Goal: Task Accomplishment & Management: Use online tool/utility

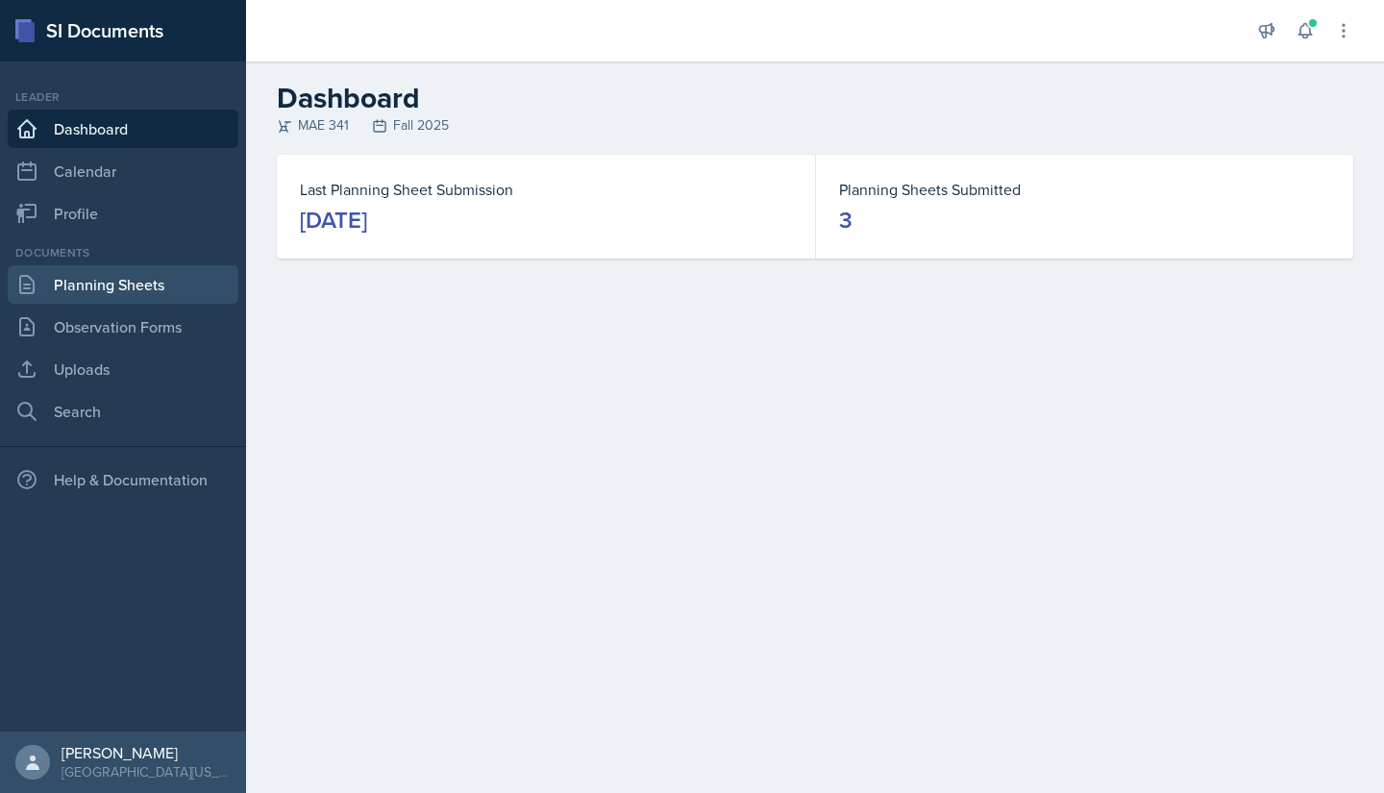
click at [105, 282] on link "Planning Sheets" at bounding box center [123, 284] width 231 height 38
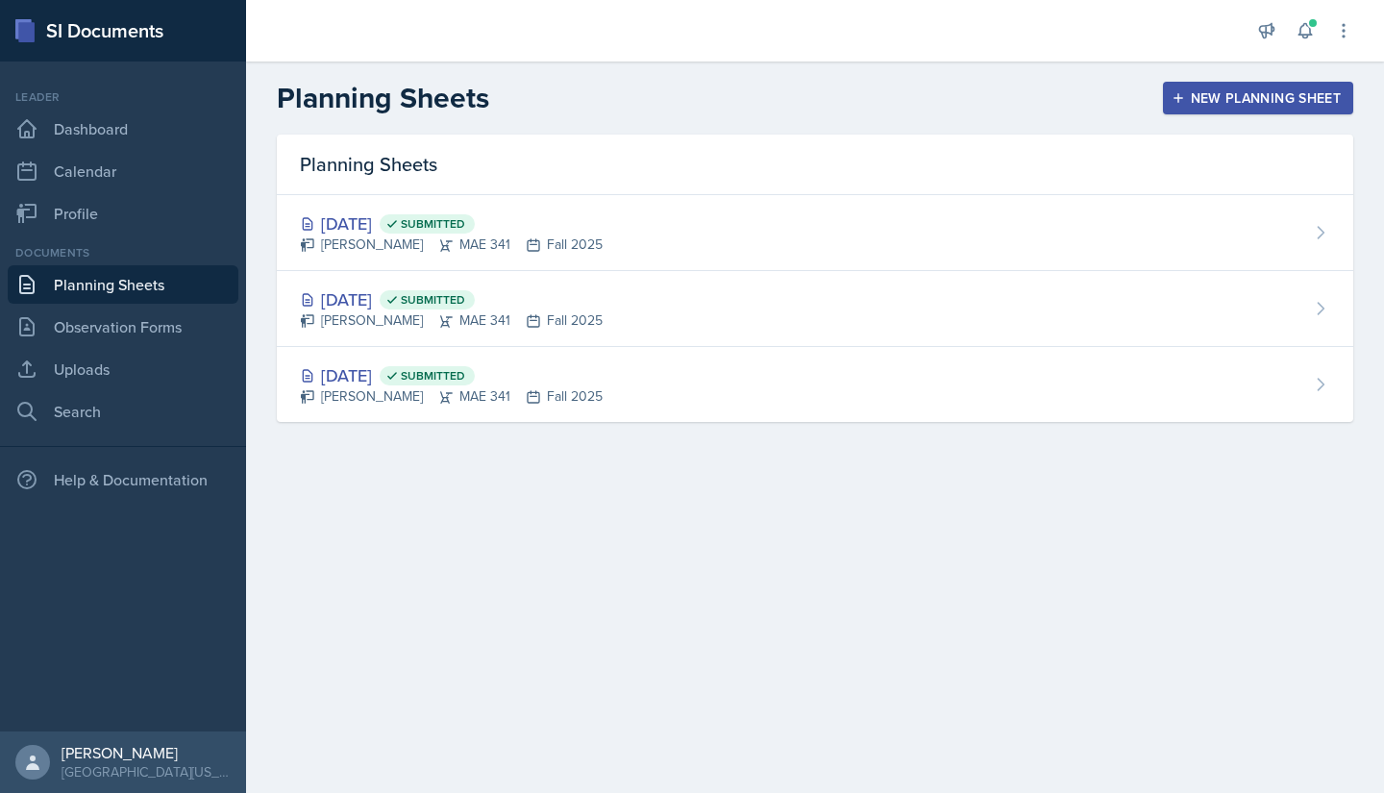
click at [1262, 98] on div "New Planning Sheet" at bounding box center [1258, 97] width 165 height 15
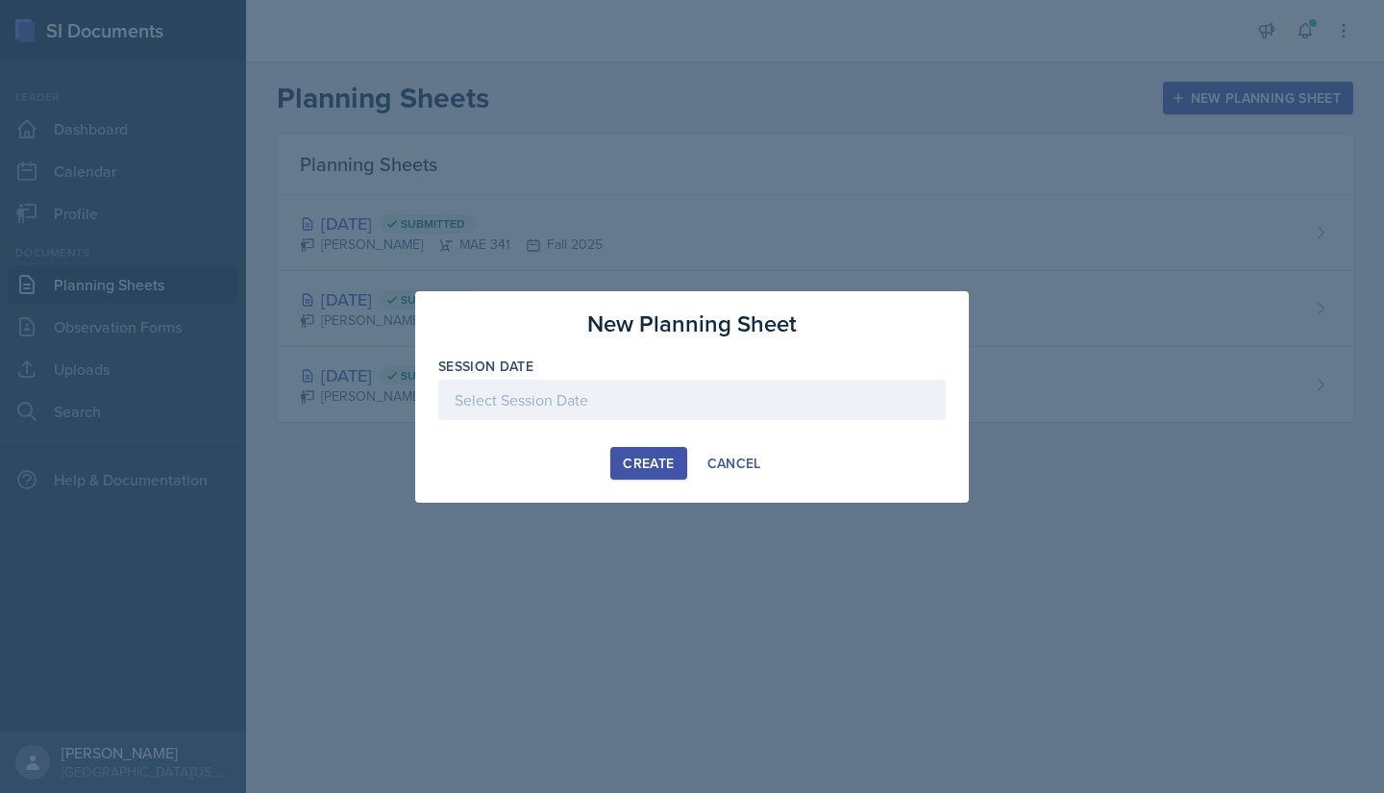
click at [657, 393] on div at bounding box center [692, 400] width 508 height 40
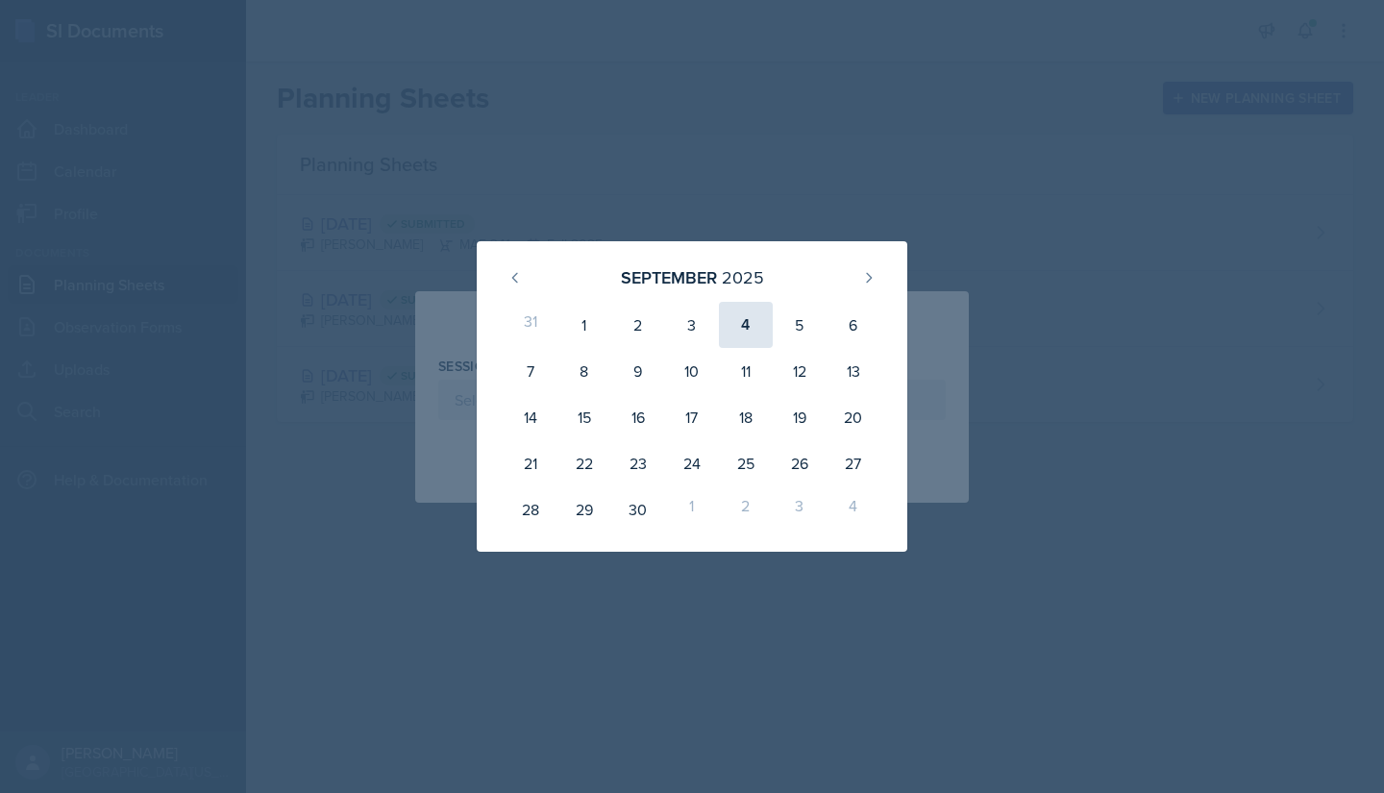
click at [737, 341] on div "4" at bounding box center [746, 325] width 54 height 46
type input "[DATE]"
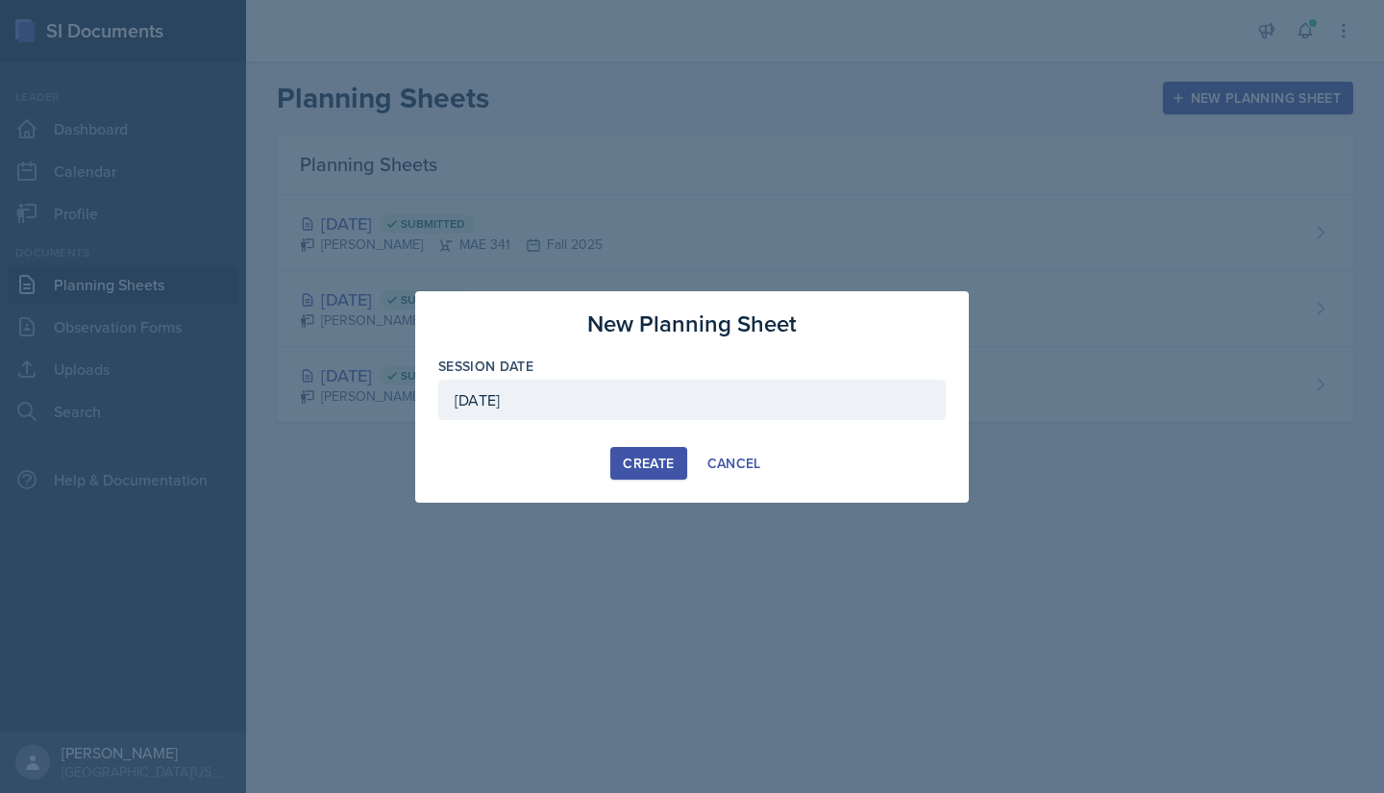
click at [665, 464] on div "Create" at bounding box center [648, 463] width 51 height 15
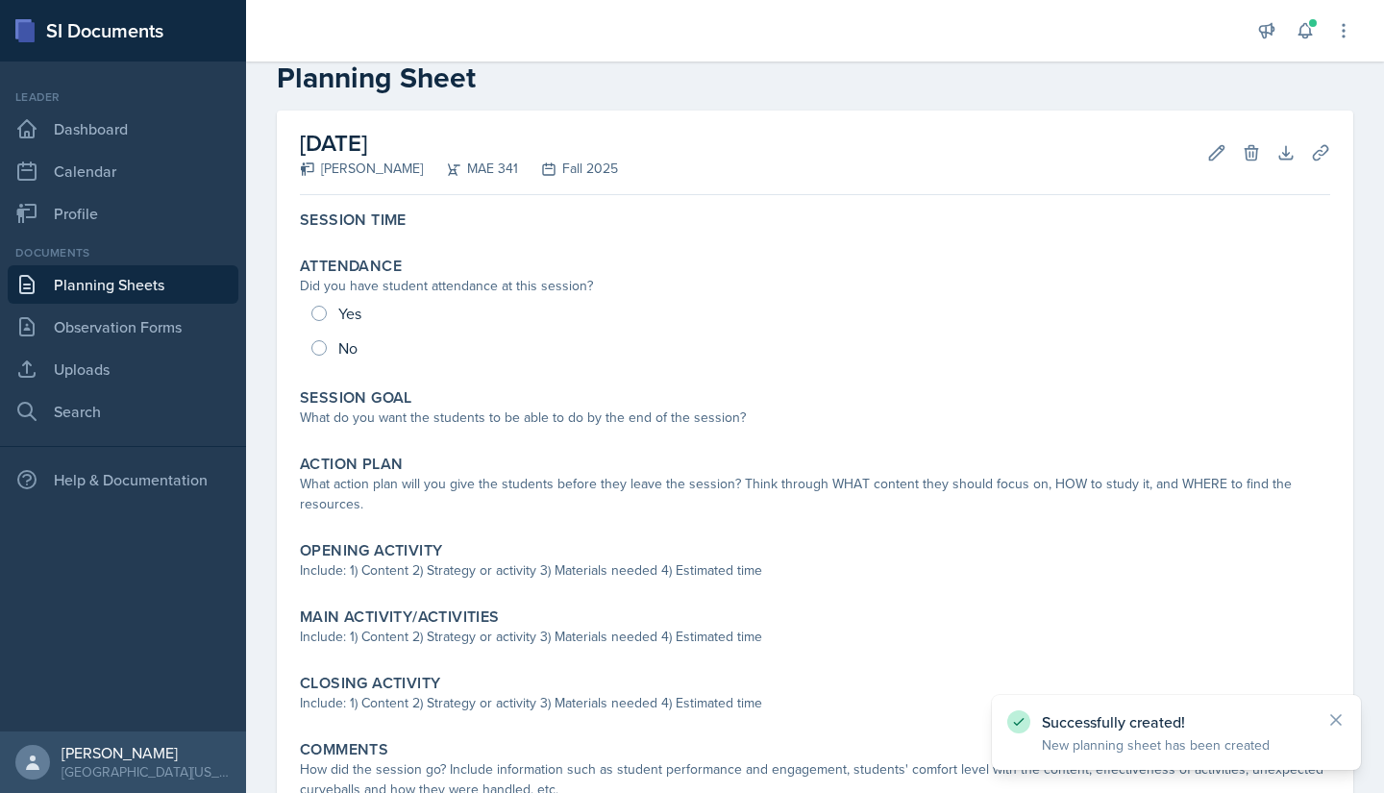
scroll to position [44, 0]
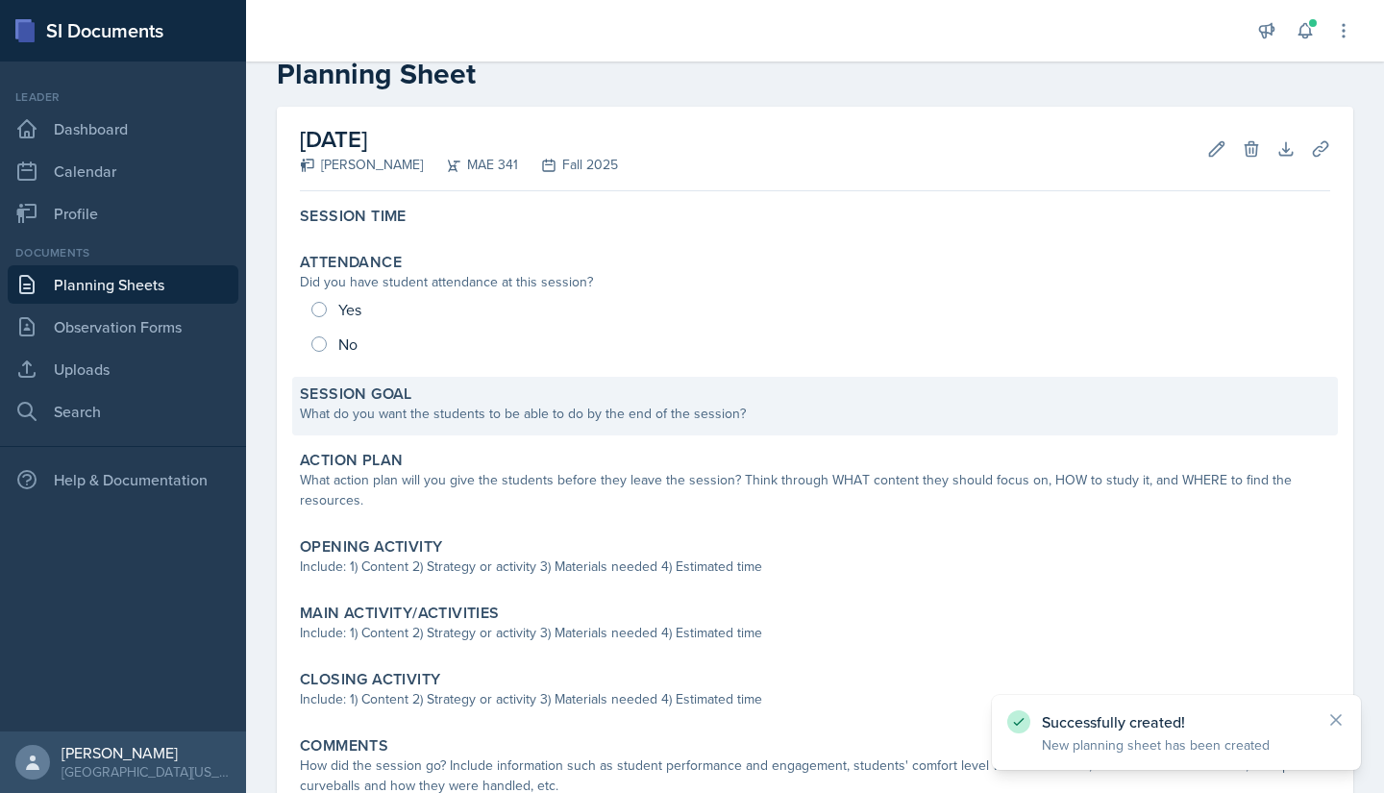
click at [404, 401] on label "Session Goal" at bounding box center [356, 394] width 112 height 19
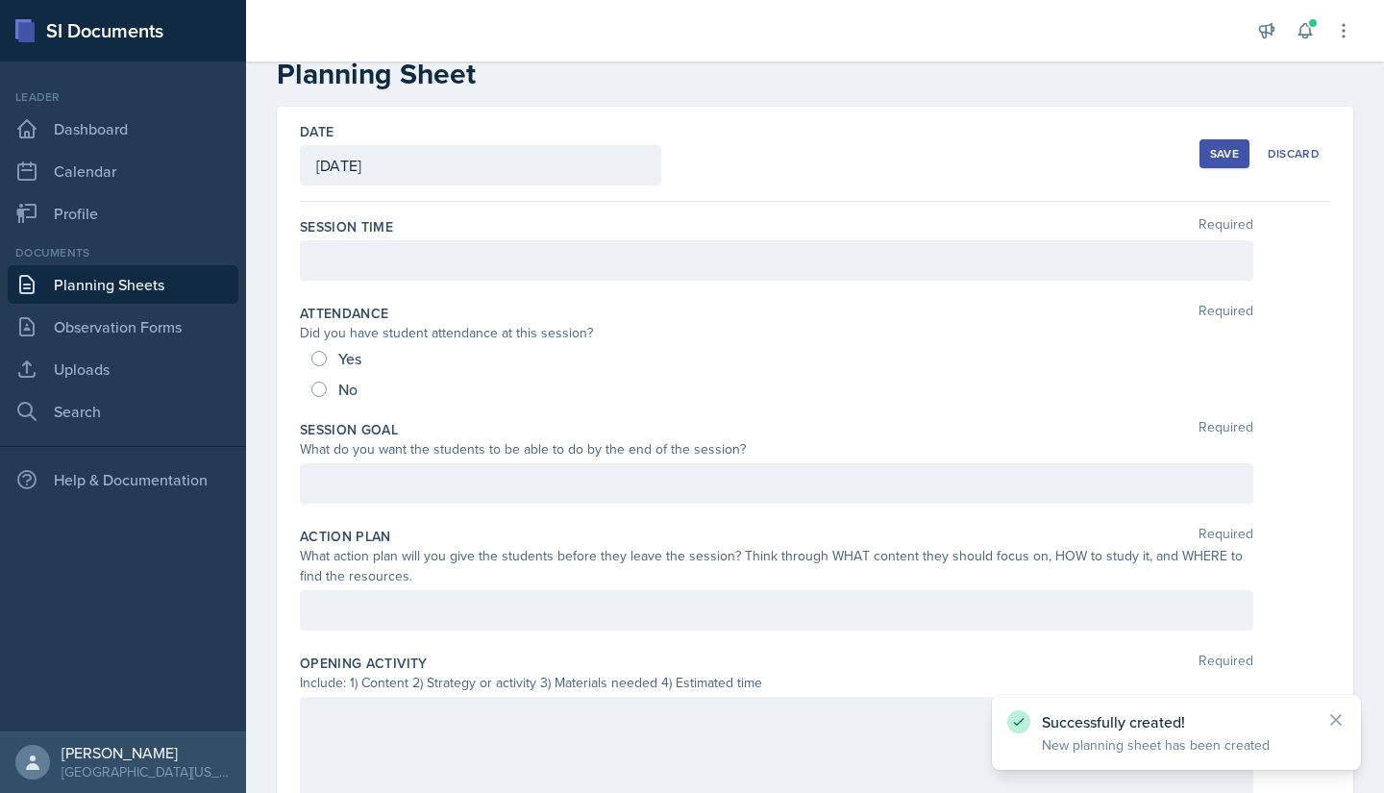
click at [423, 480] on div at bounding box center [777, 483] width 954 height 40
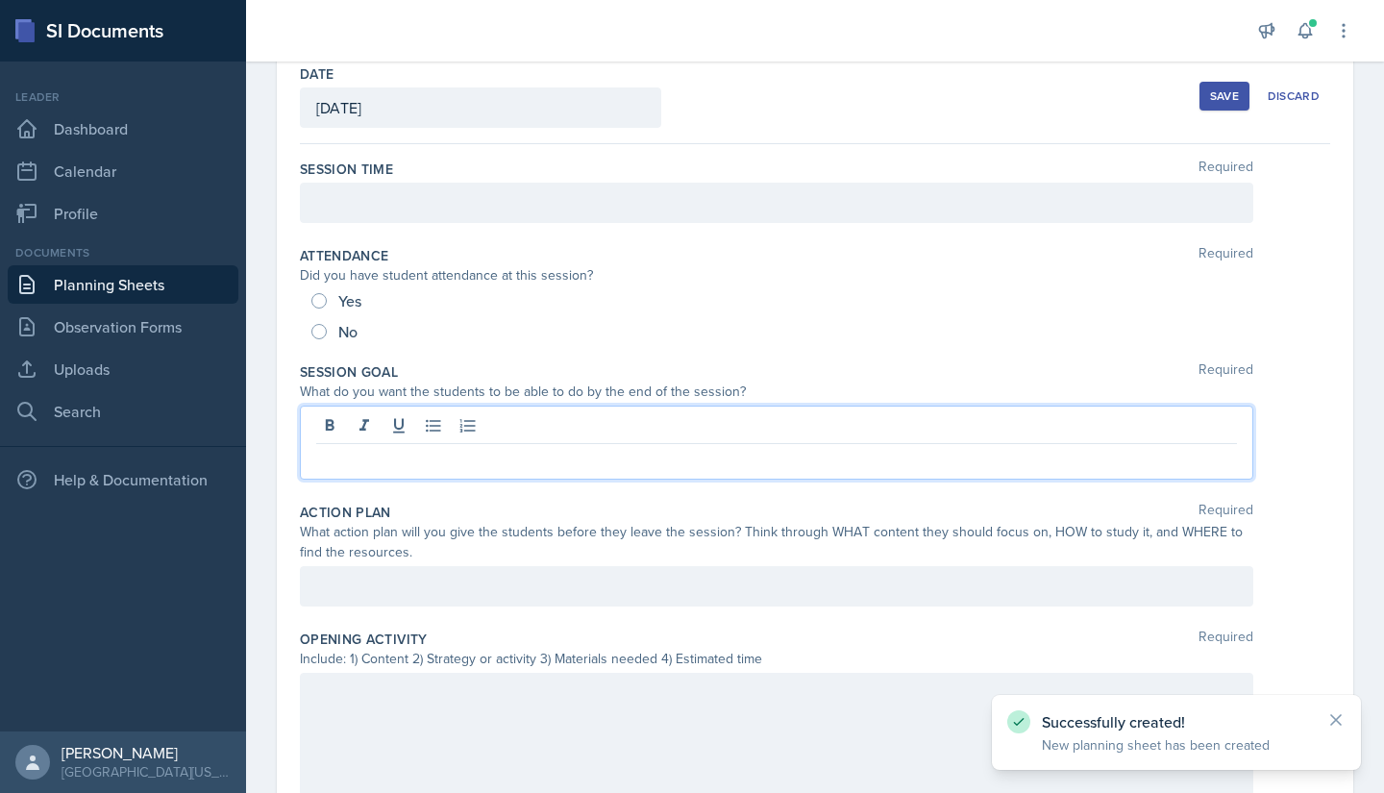
scroll to position [147, 0]
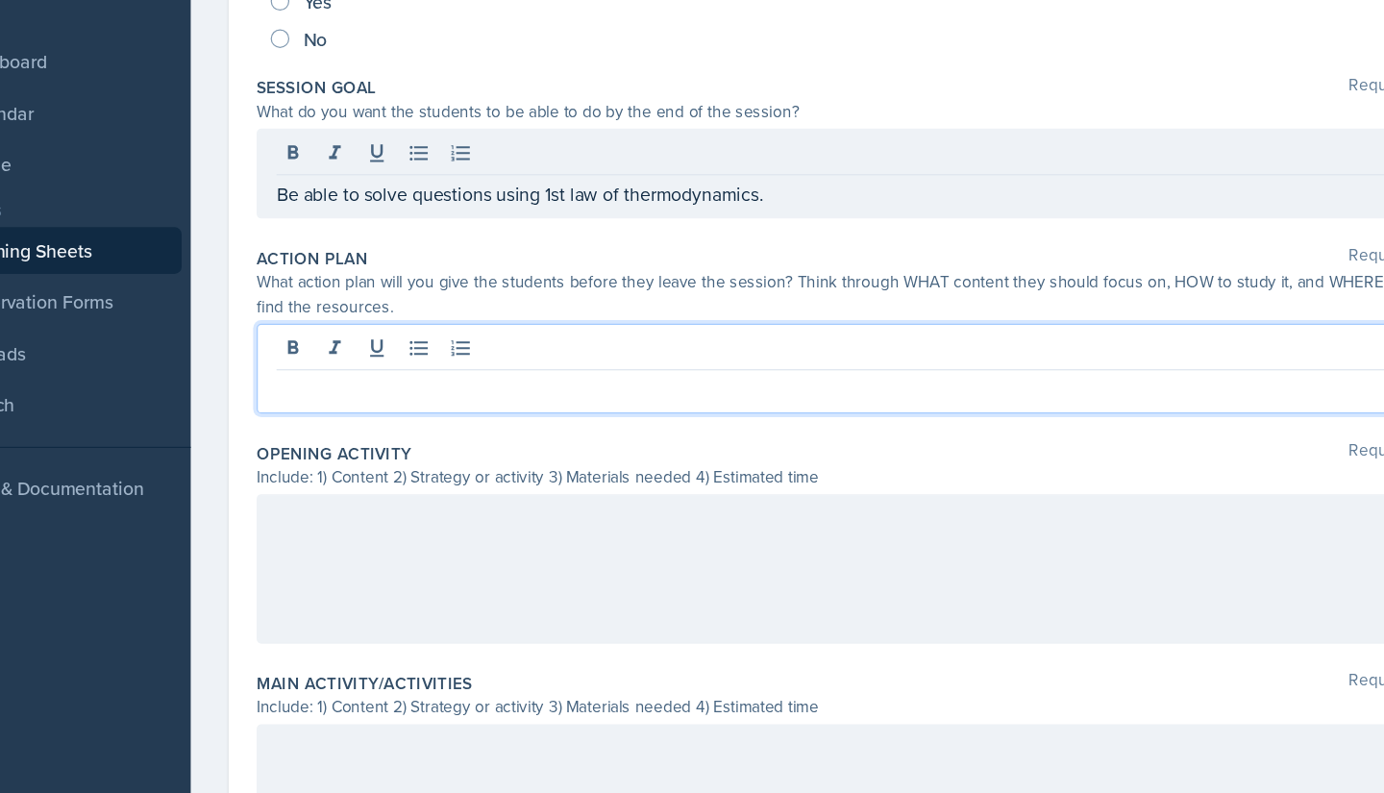
click at [464, 393] on p at bounding box center [776, 398] width 921 height 23
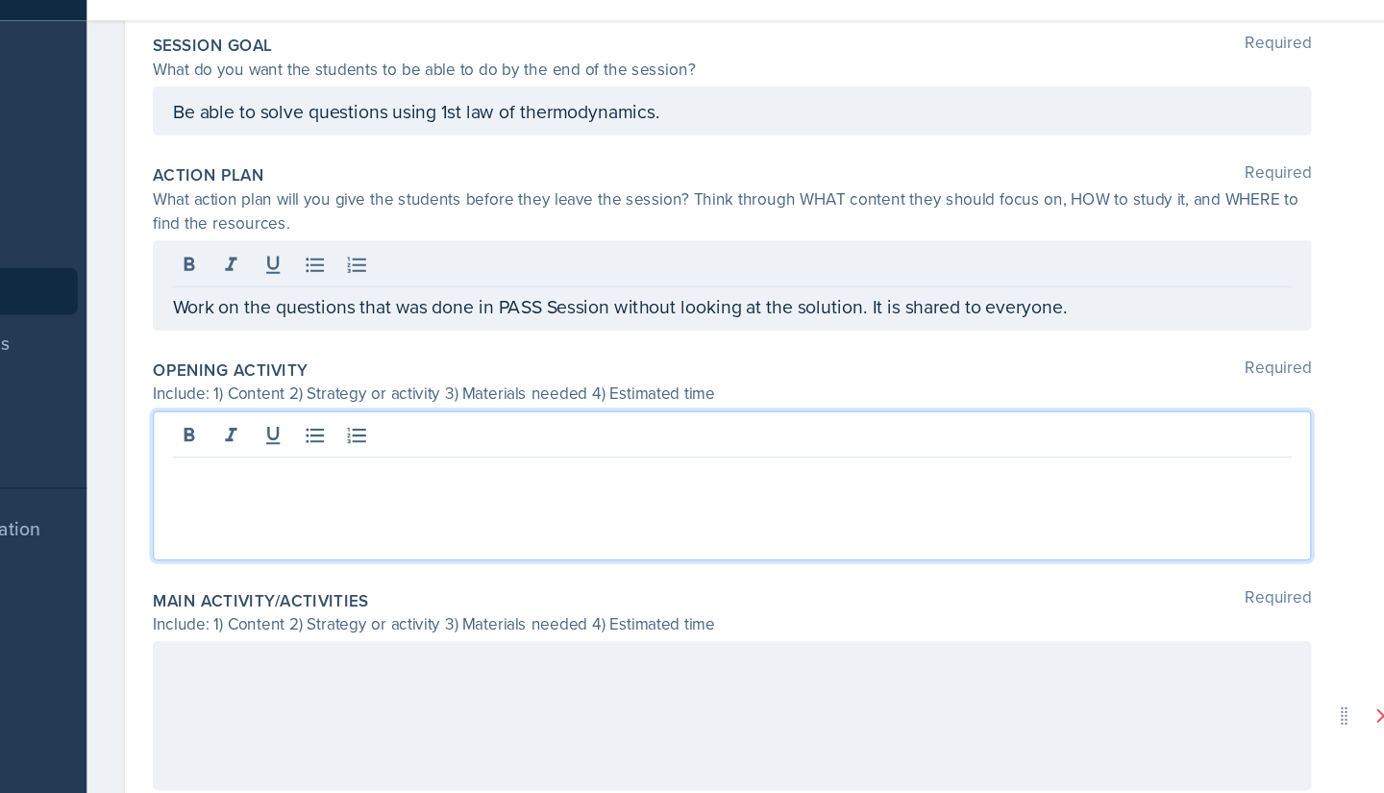
scroll to position [392, 0]
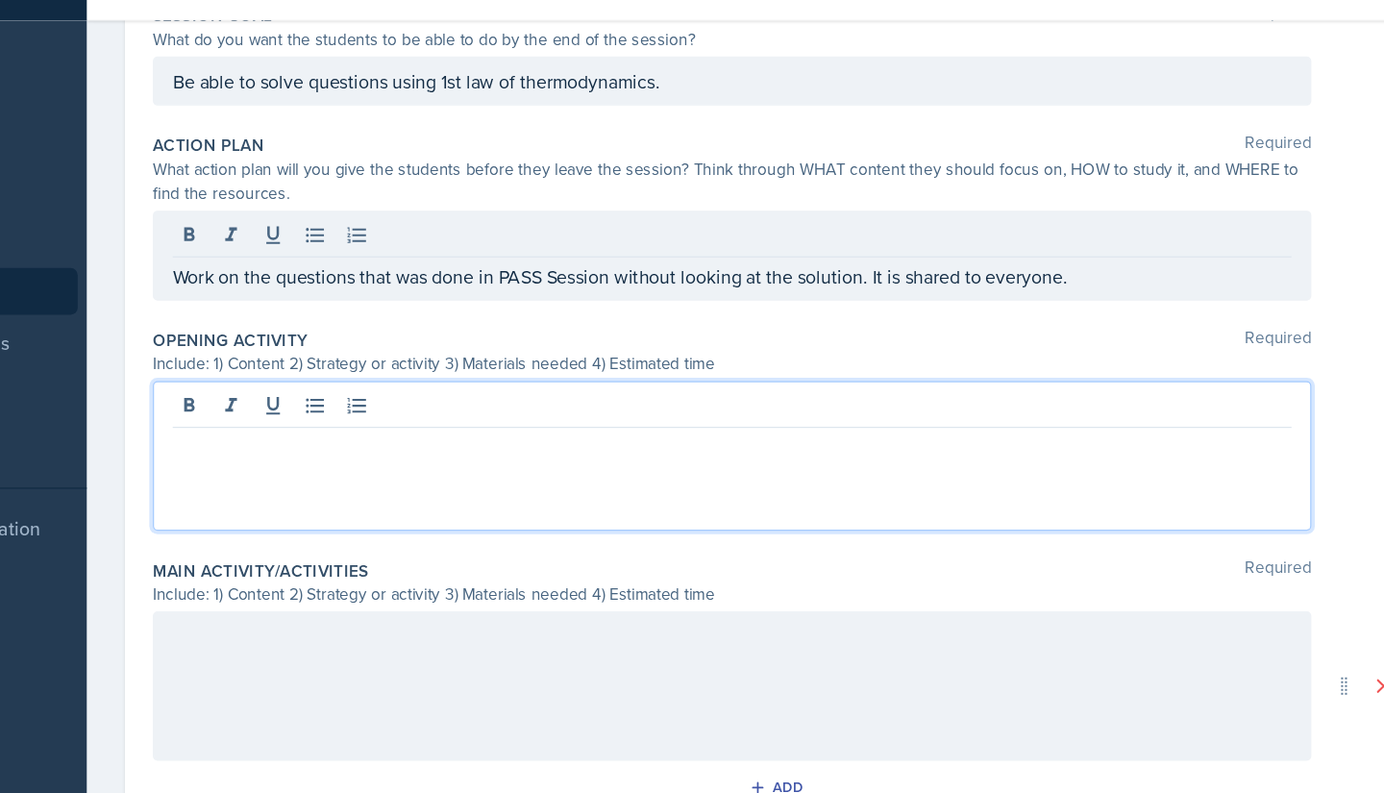
click at [510, 403] on p at bounding box center [776, 412] width 921 height 23
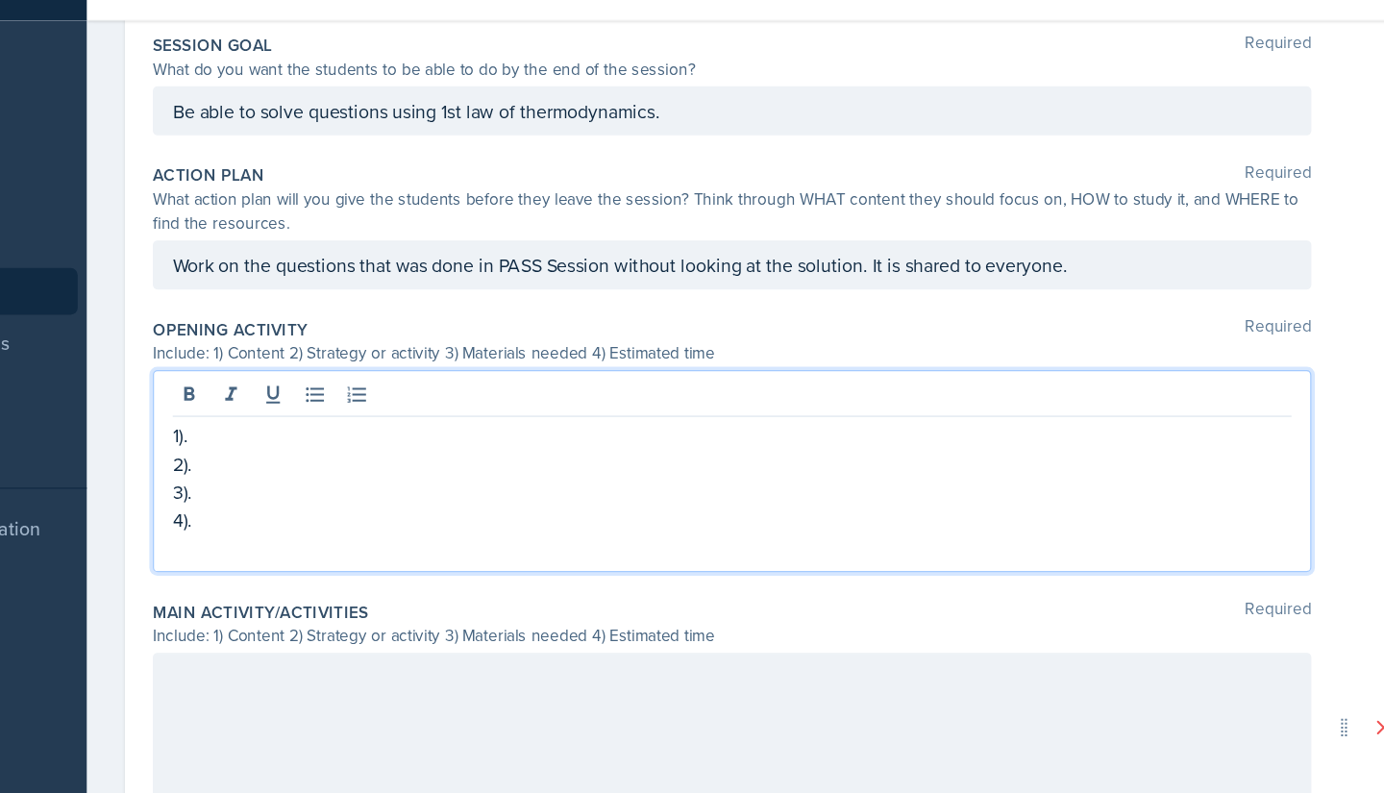
click at [487, 398] on p "1)." at bounding box center [776, 402] width 921 height 23
click at [383, 432] on p "2)." at bounding box center [776, 425] width 921 height 23
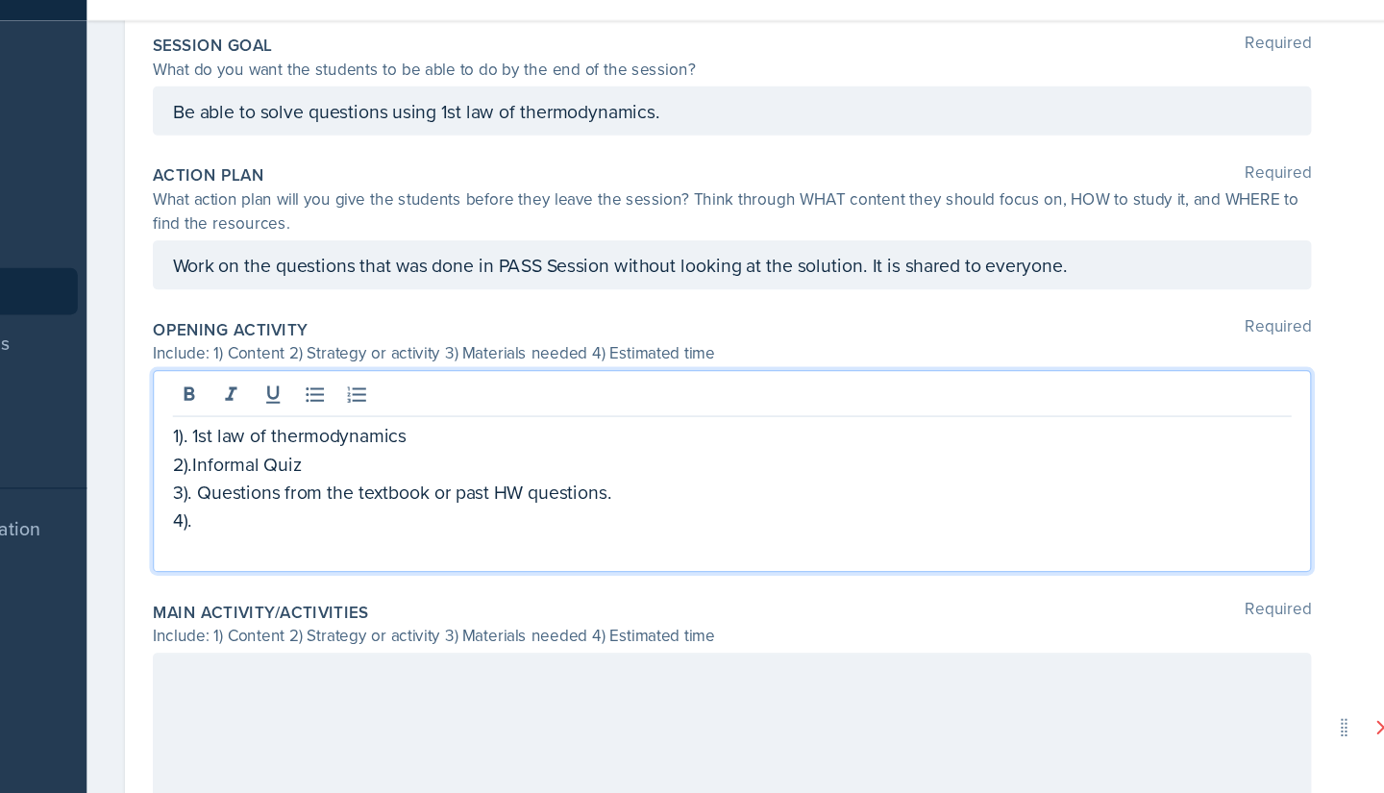
click at [386, 458] on p "3). Questions from the textbook or past HW questions." at bounding box center [776, 448] width 921 height 23
click at [367, 478] on p "4)." at bounding box center [776, 471] width 921 height 23
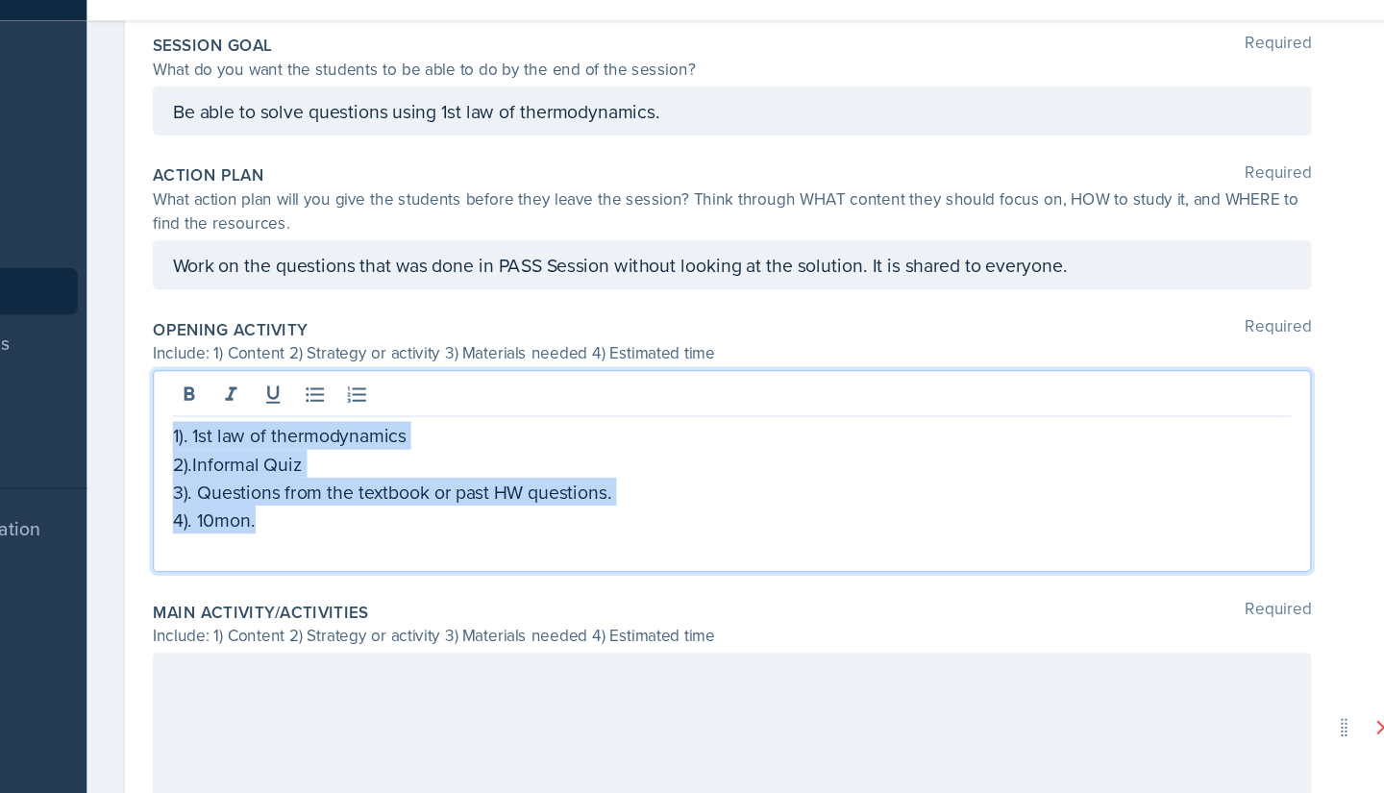
drag, startPoint x: 397, startPoint y: 477, endPoint x: 280, endPoint y: 406, distance: 137.2
click at [280, 406] on div "Date [DATE] [DATE] 31 1 2 3 4 5 6 7 8 9 10 11 12 13 14 15 16 17 18 19 20 21 22 …" at bounding box center [815, 424] width 1077 height 1330
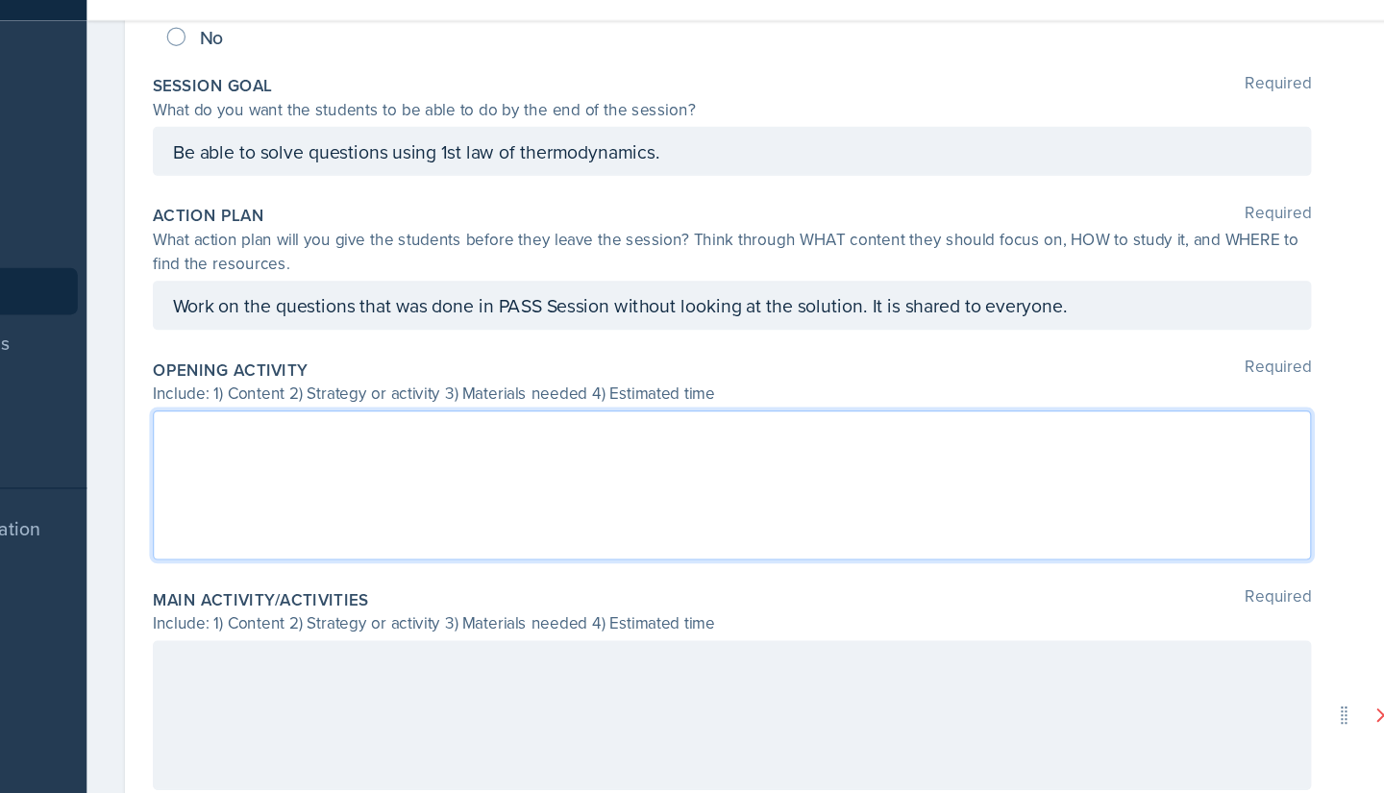
click at [413, 614] on div at bounding box center [777, 633] width 954 height 123
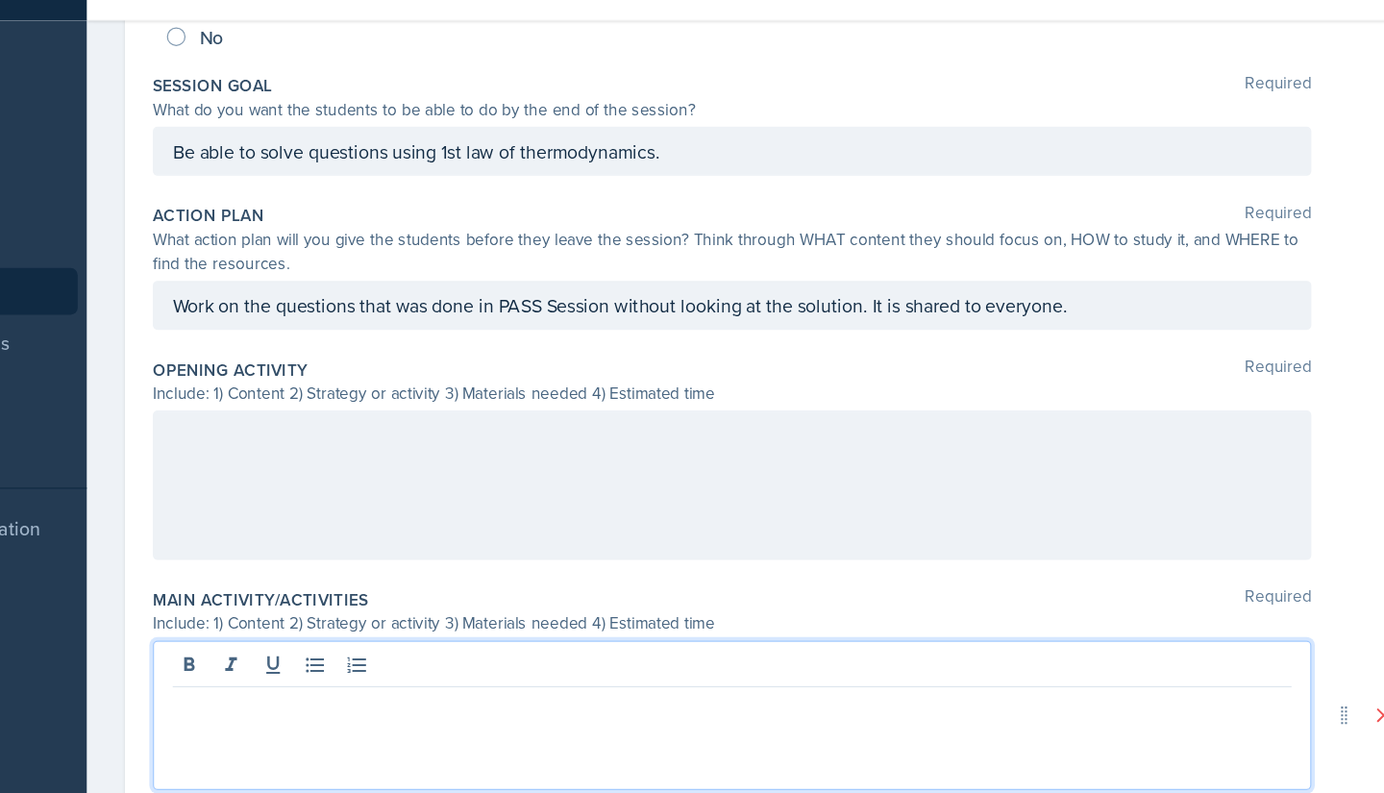
scroll to position [392, 0]
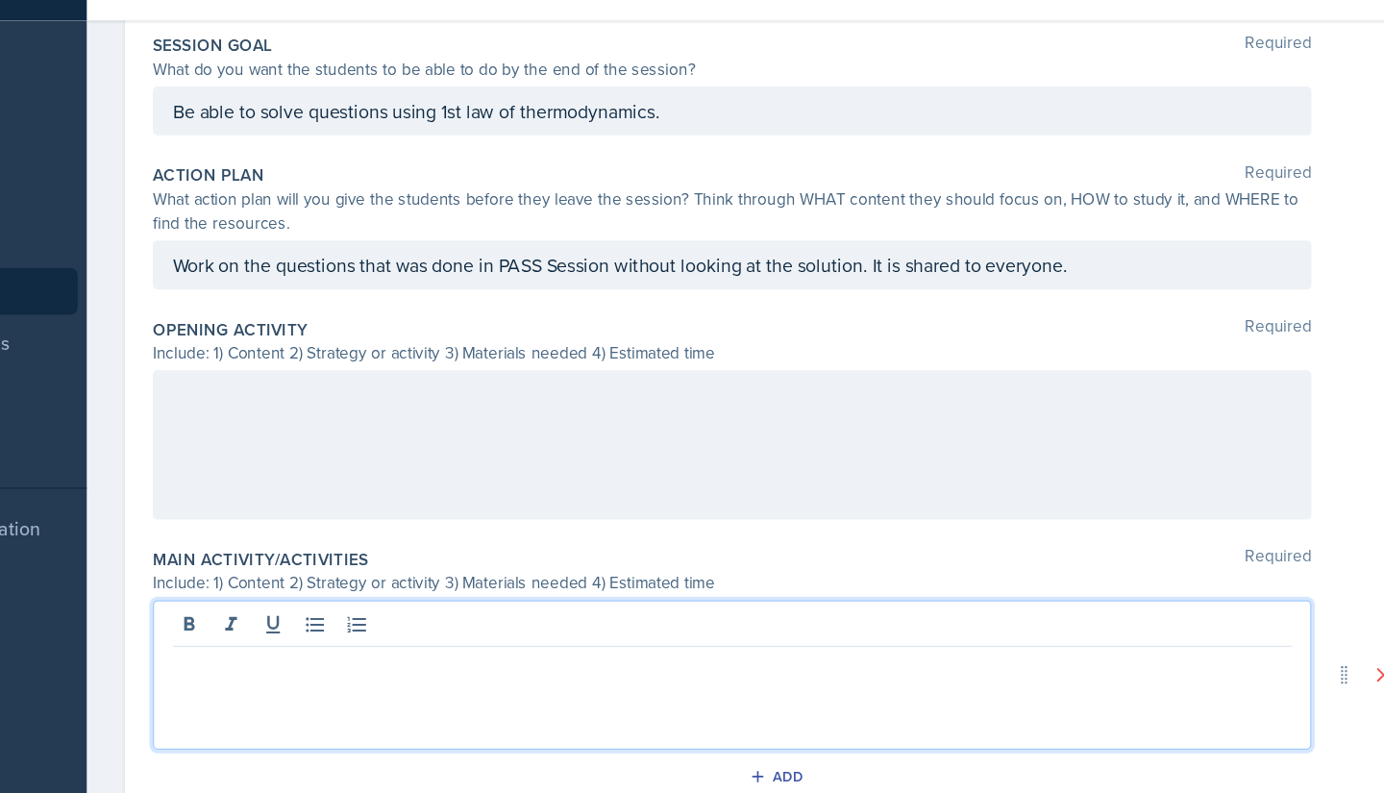
paste div
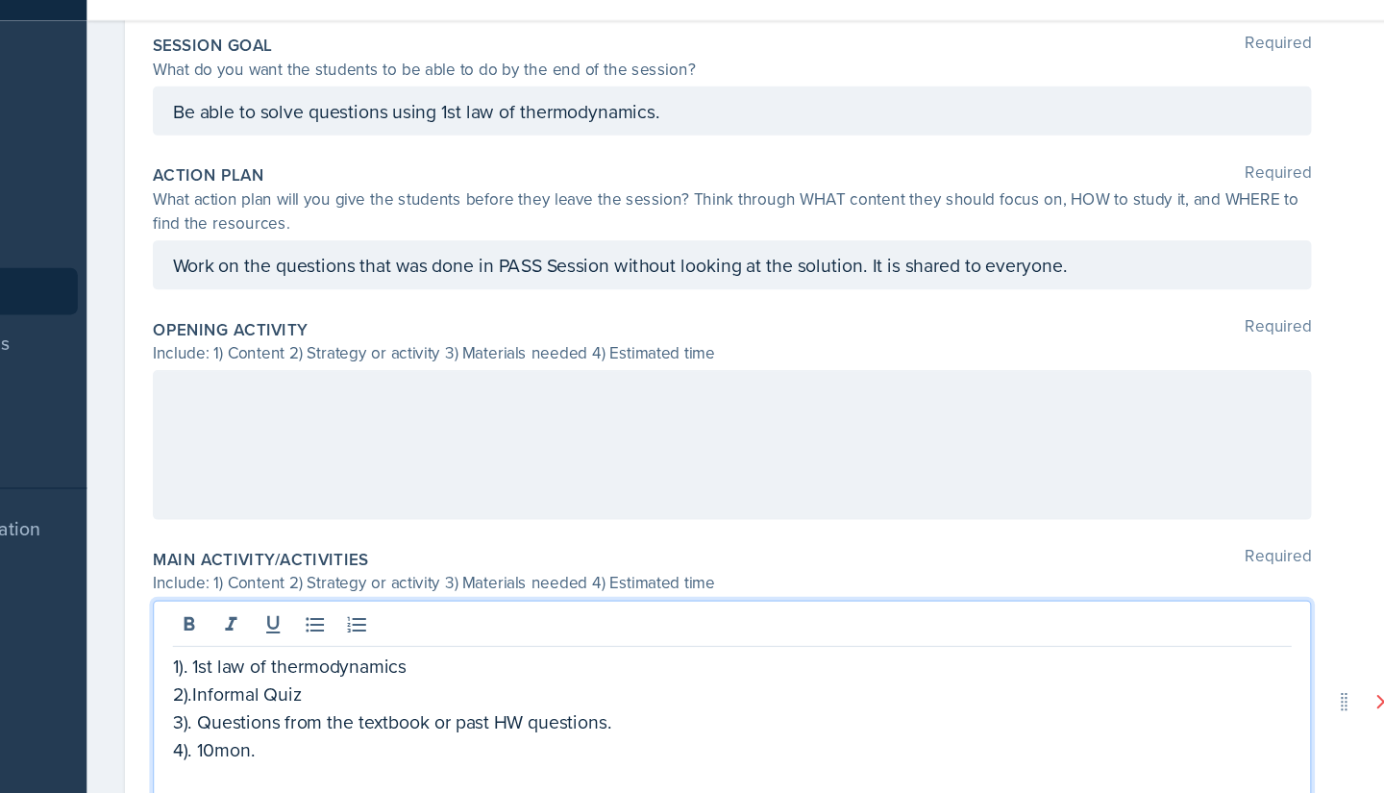
click at [345, 665] on p "4). 10mon." at bounding box center [776, 661] width 921 height 23
click at [365, 666] on p "4). 10mon." at bounding box center [776, 661] width 921 height 23
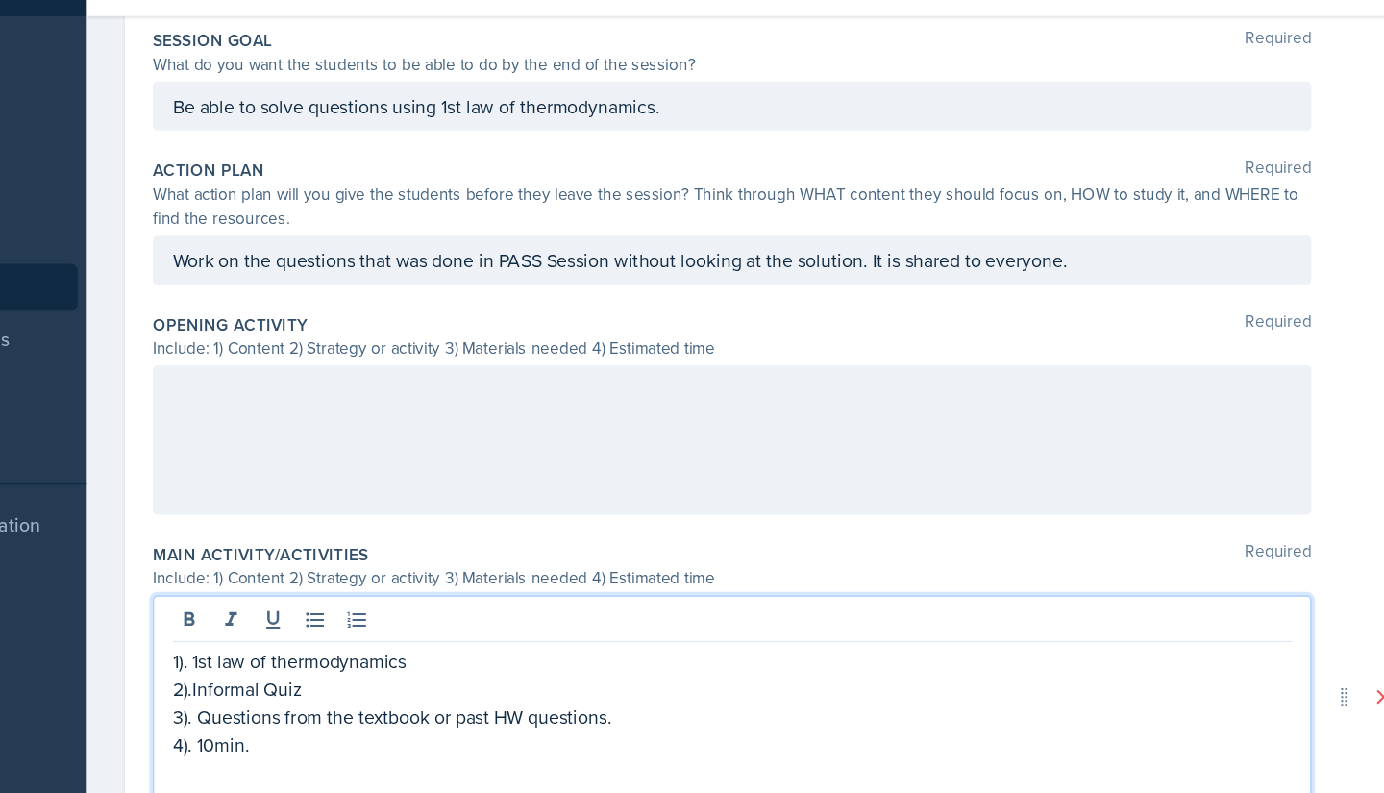
click at [361, 669] on p "4). 10min." at bounding box center [776, 661] width 921 height 23
click at [352, 664] on p "4). 10min." at bounding box center [776, 661] width 921 height 23
click at [424, 620] on p "2).Informal Quiz" at bounding box center [776, 615] width 921 height 23
click at [451, 635] on p "3). Questions from the textbook or past HW questions." at bounding box center [776, 638] width 921 height 23
click at [677, 638] on p "3). Questions from the textbook or past HW questions." at bounding box center [776, 638] width 921 height 23
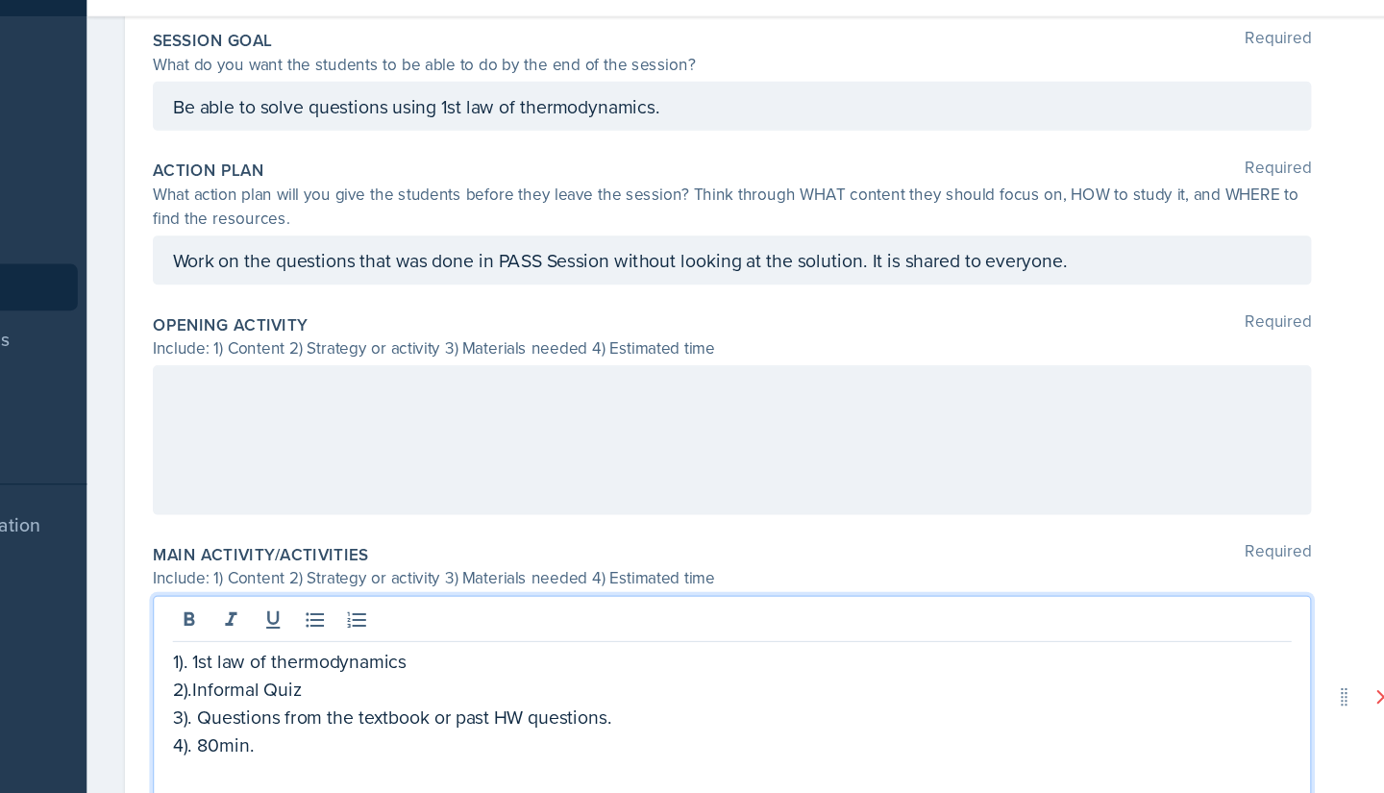
click at [565, 639] on p "3). Questions from the textbook or past HW questions." at bounding box center [776, 638] width 921 height 23
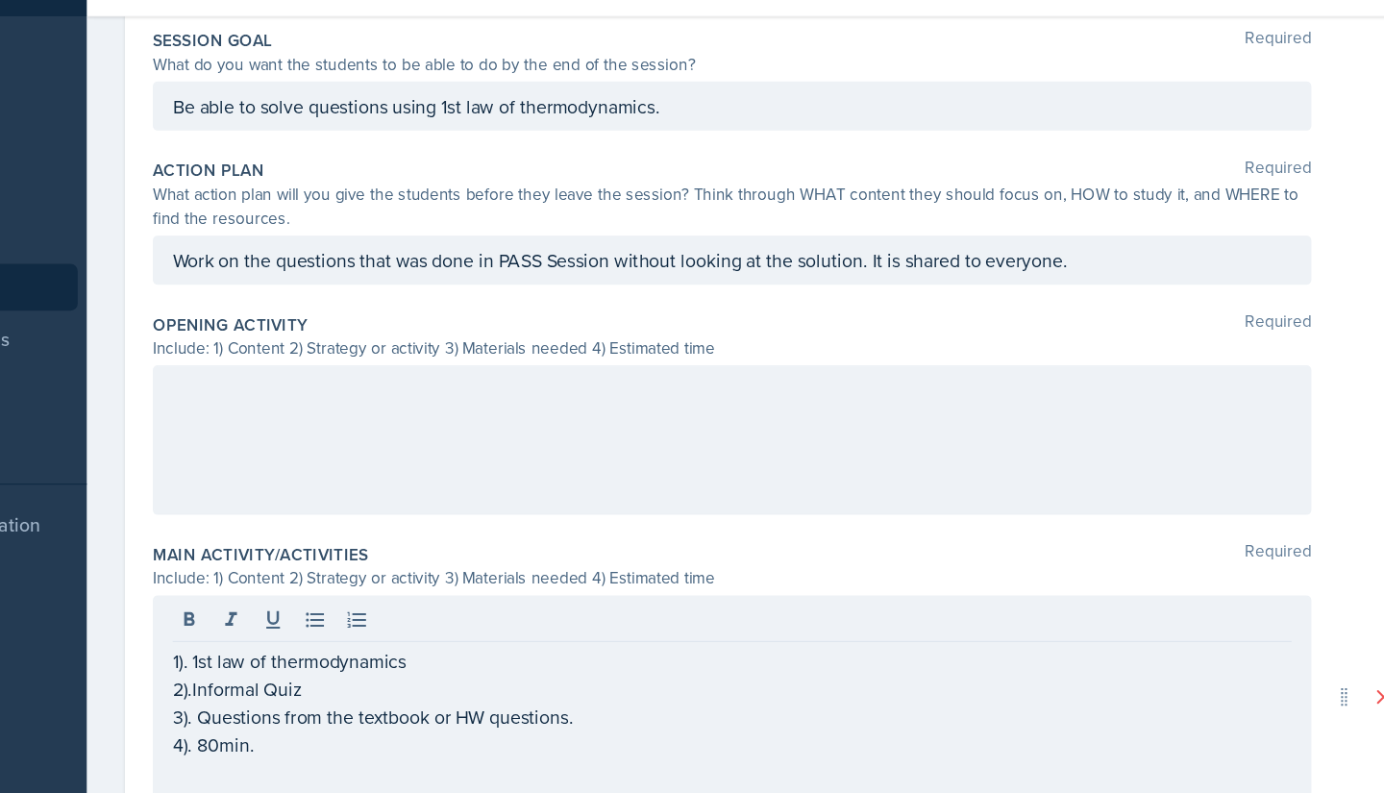
click at [626, 407] on div at bounding box center [777, 410] width 954 height 123
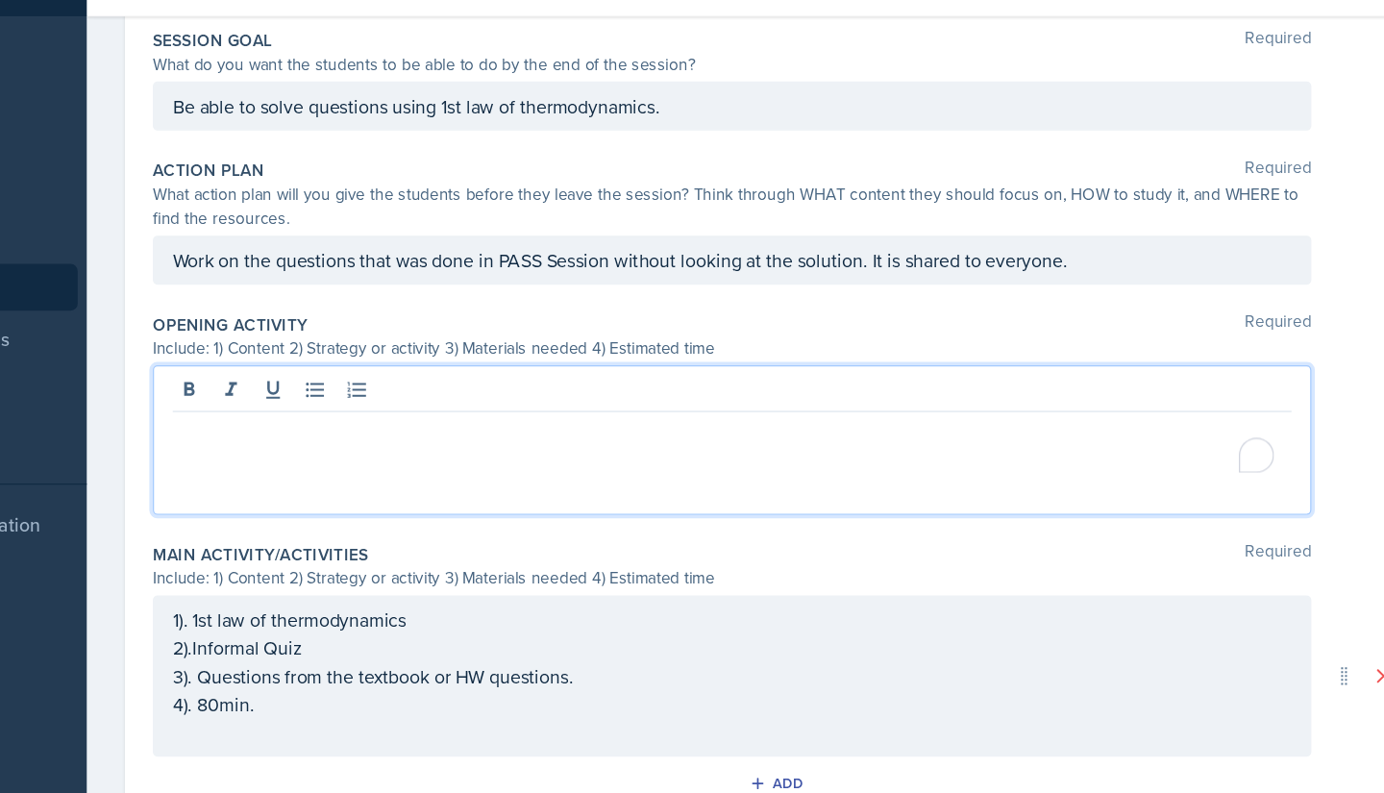
scroll to position [426, 0]
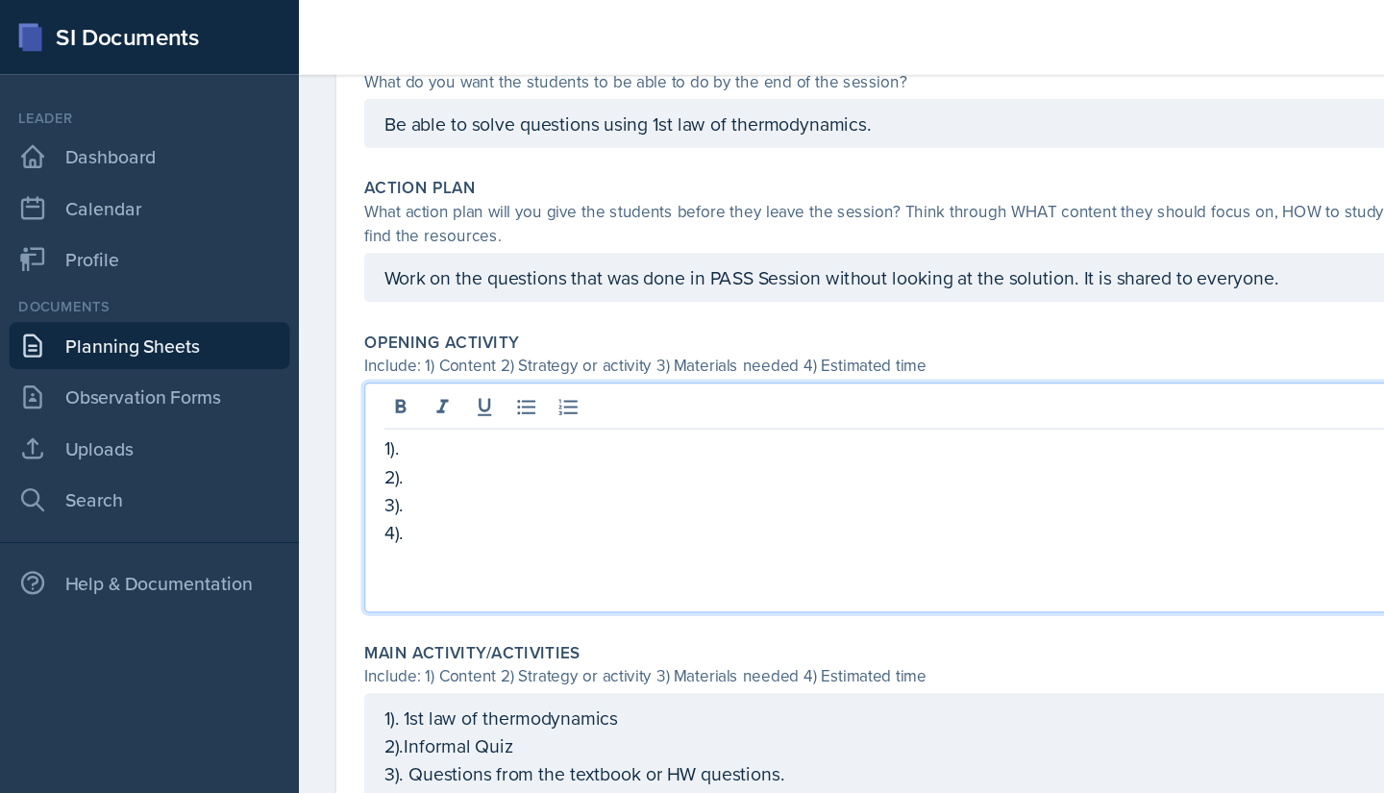
click at [394, 380] on p "1)." at bounding box center [776, 369] width 921 height 23
drag, startPoint x: 536, startPoint y: 369, endPoint x: 335, endPoint y: 376, distance: 202.0
click at [335, 376] on p "1). Broadwork Model Example" at bounding box center [776, 369] width 921 height 23
click at [347, 390] on p "2)." at bounding box center [776, 392] width 921 height 23
click at [336, 392] on p "2).Broadwork Model Example" at bounding box center [776, 392] width 921 height 23
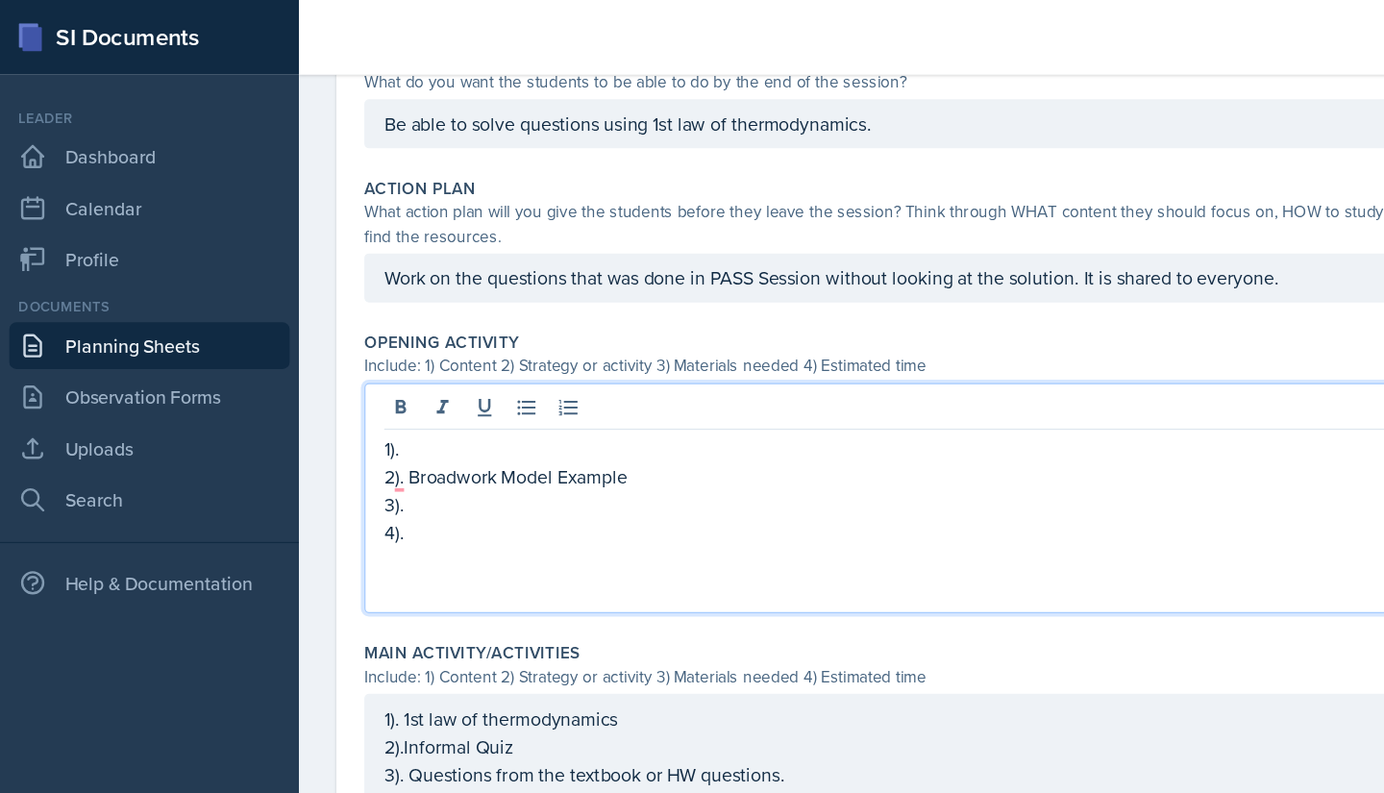
click at [360, 374] on p "1)." at bounding box center [776, 369] width 921 height 23
click at [360, 367] on p "1)." at bounding box center [776, 369] width 921 height 23
click at [382, 411] on p "3)." at bounding box center [776, 415] width 921 height 23
click at [391, 442] on p "4)." at bounding box center [776, 438] width 921 height 23
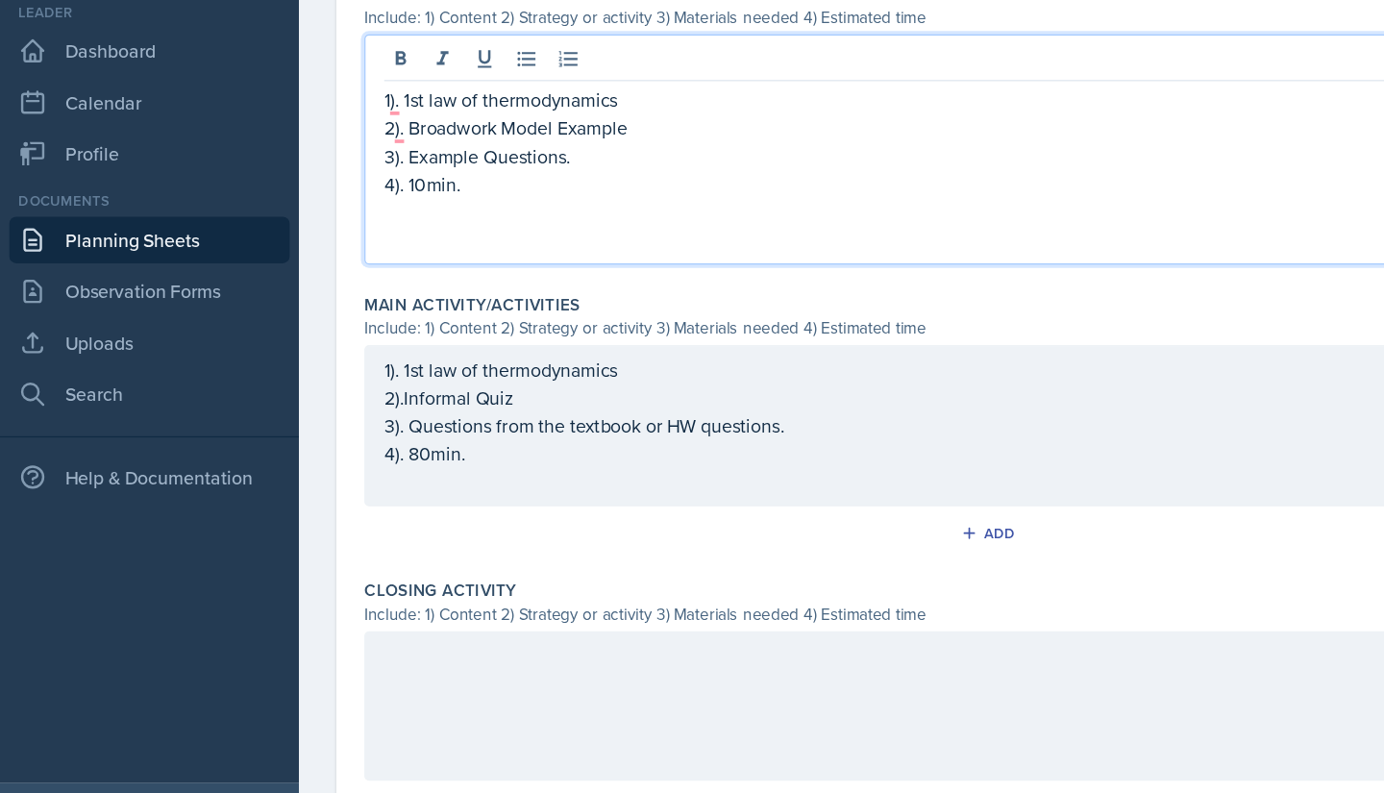
scroll to position [624, 0]
click at [428, 273] on p "To enrich screen reader interactions, please activate Accessibility in Grammarl…" at bounding box center [776, 263] width 921 height 23
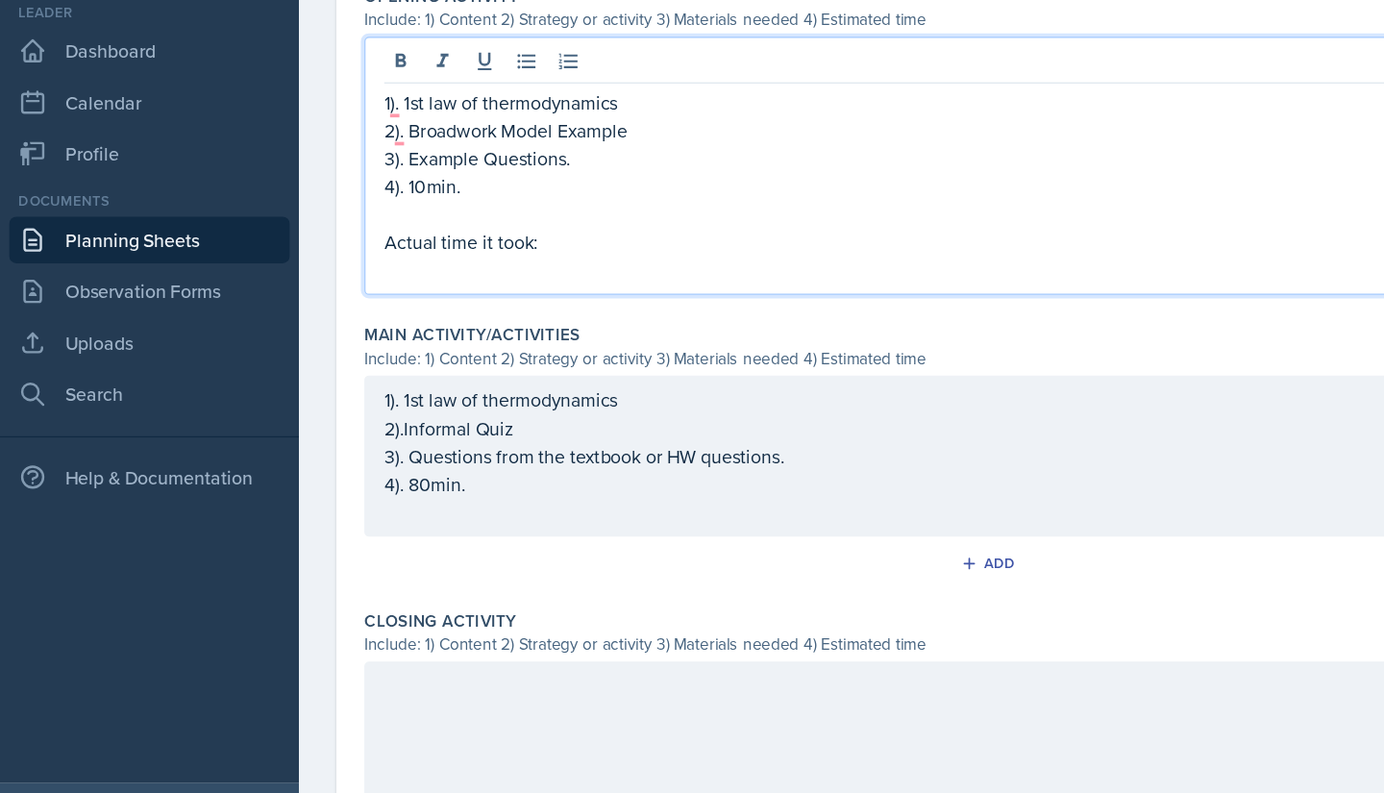
click at [416, 476] on div "1). 1st law of thermodynamics 2).Informal Quiz 3). Questions from the textbook …" at bounding box center [776, 462] width 921 height 115
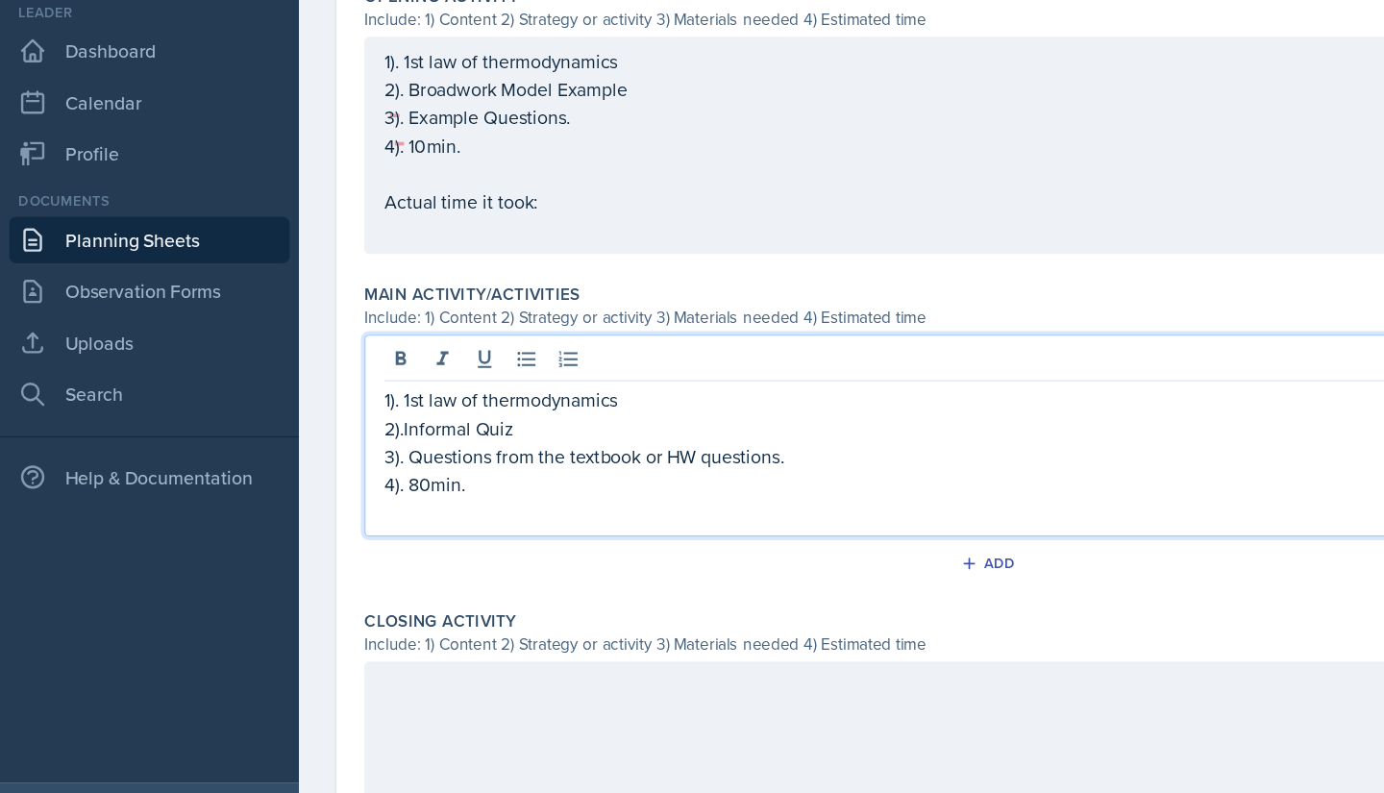
scroll to position [590, 0]
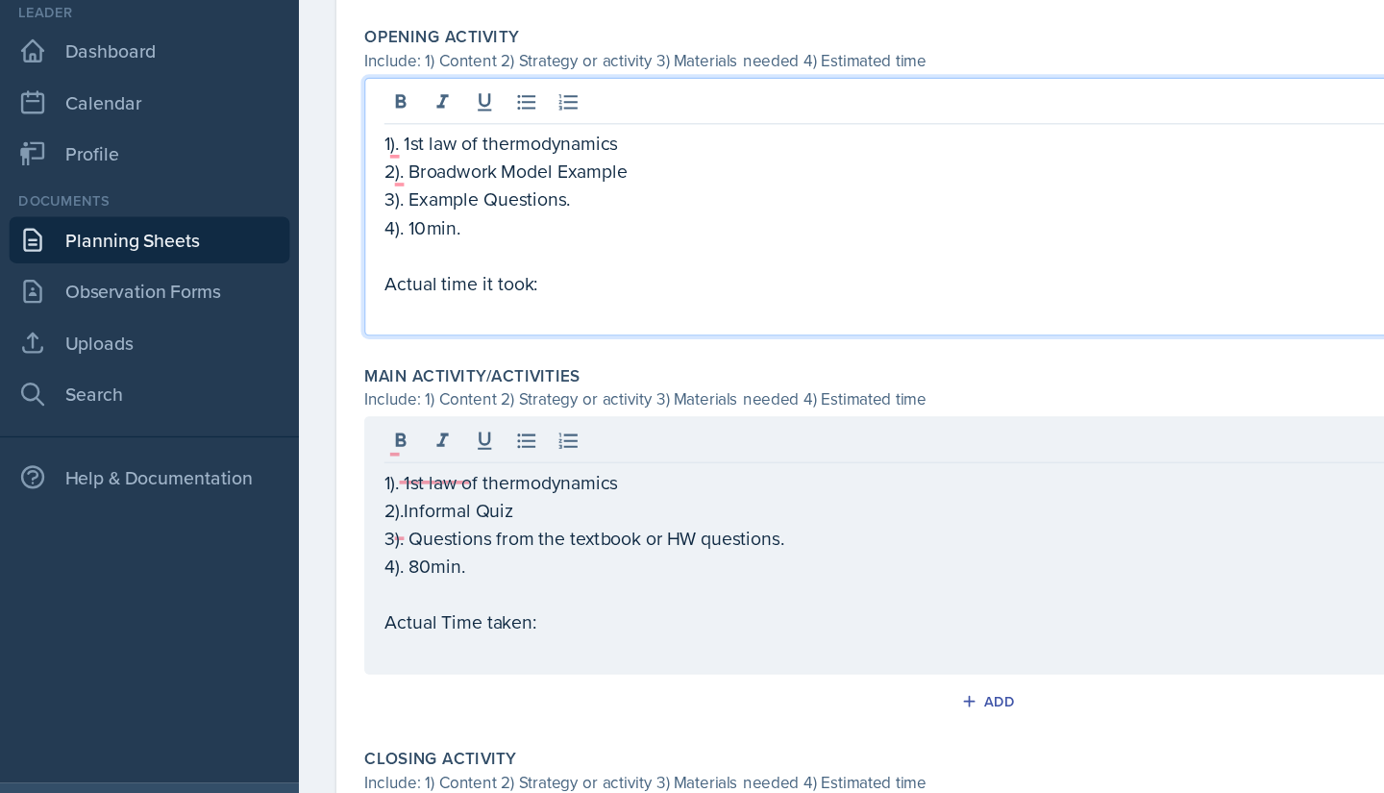
click at [469, 309] on p "Actual time it took:" at bounding box center [776, 320] width 921 height 23
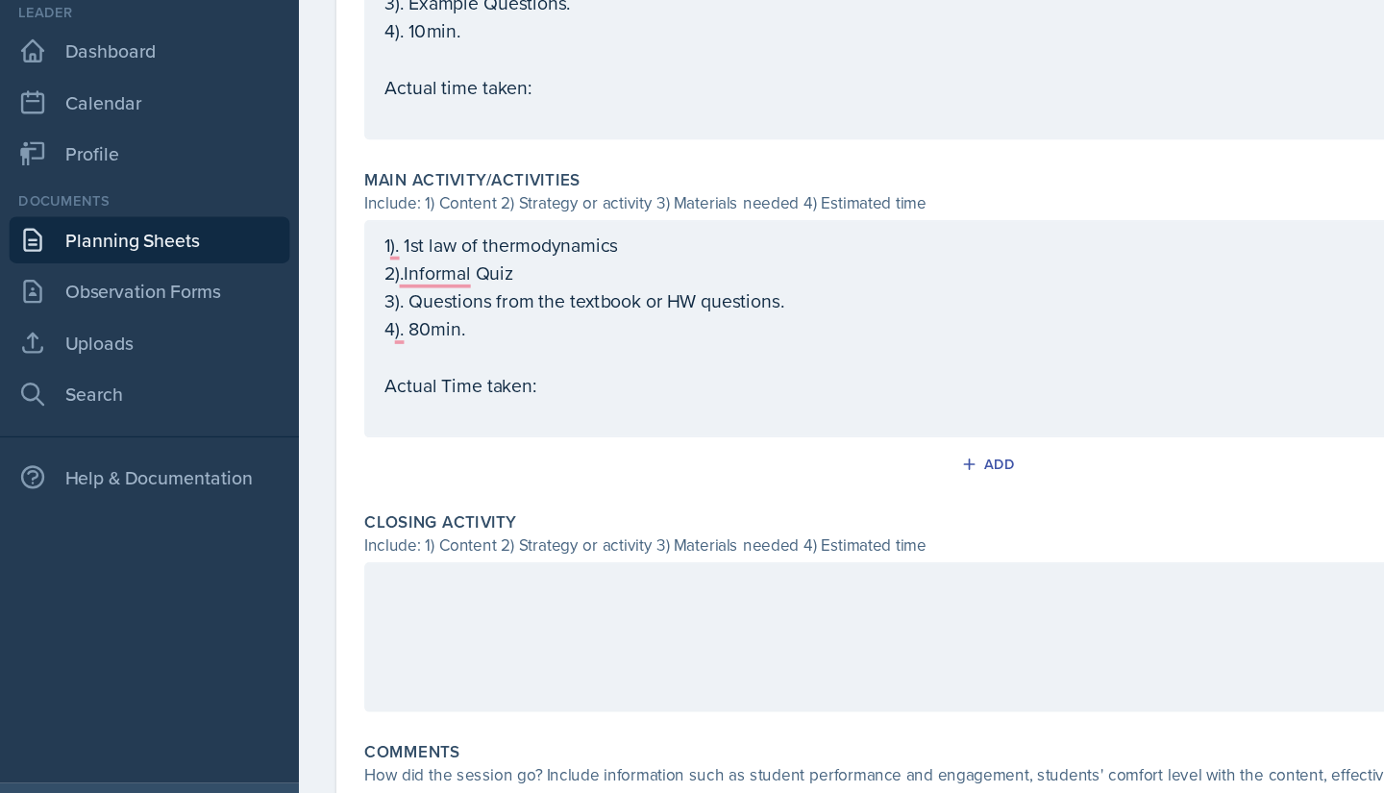
click at [433, 584] on div at bounding box center [777, 611] width 954 height 123
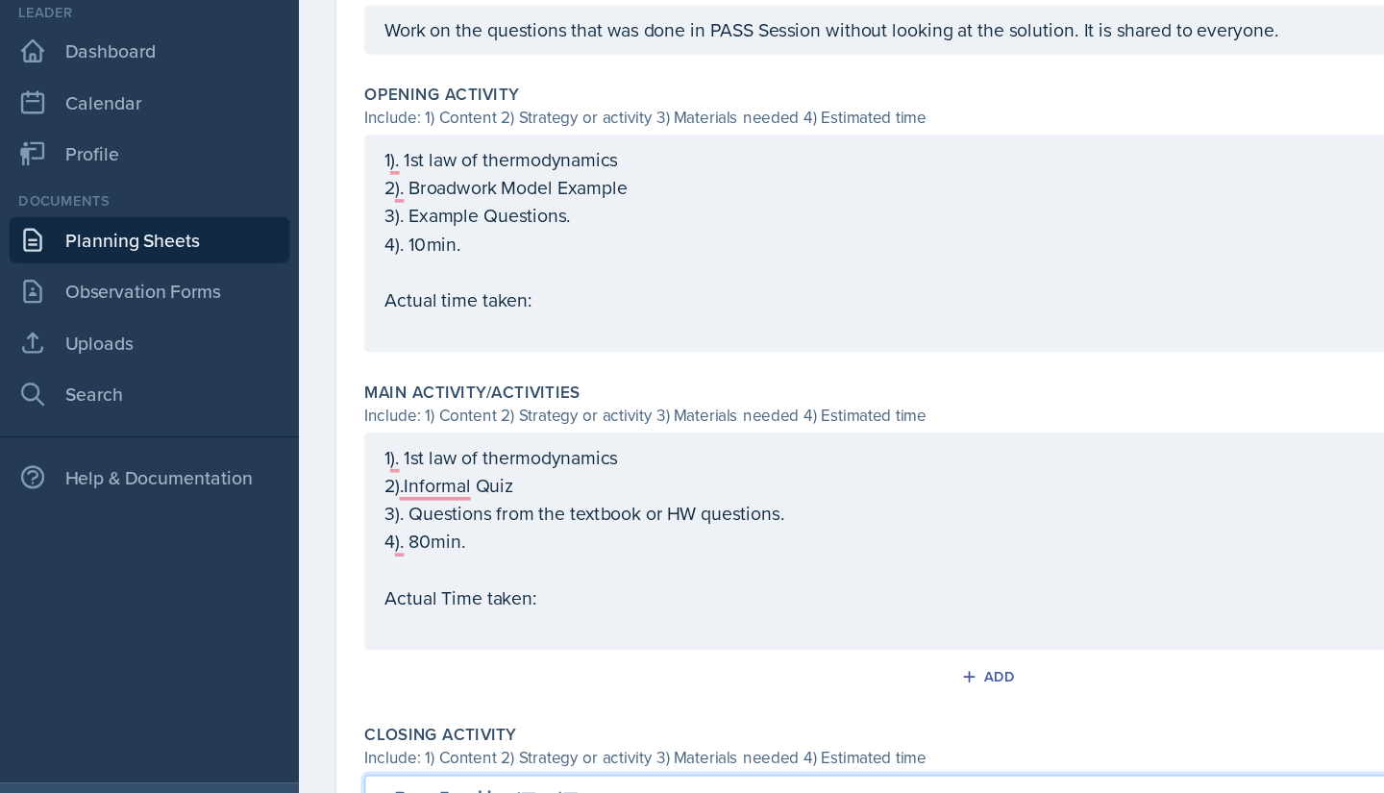
scroll to position [577, 0]
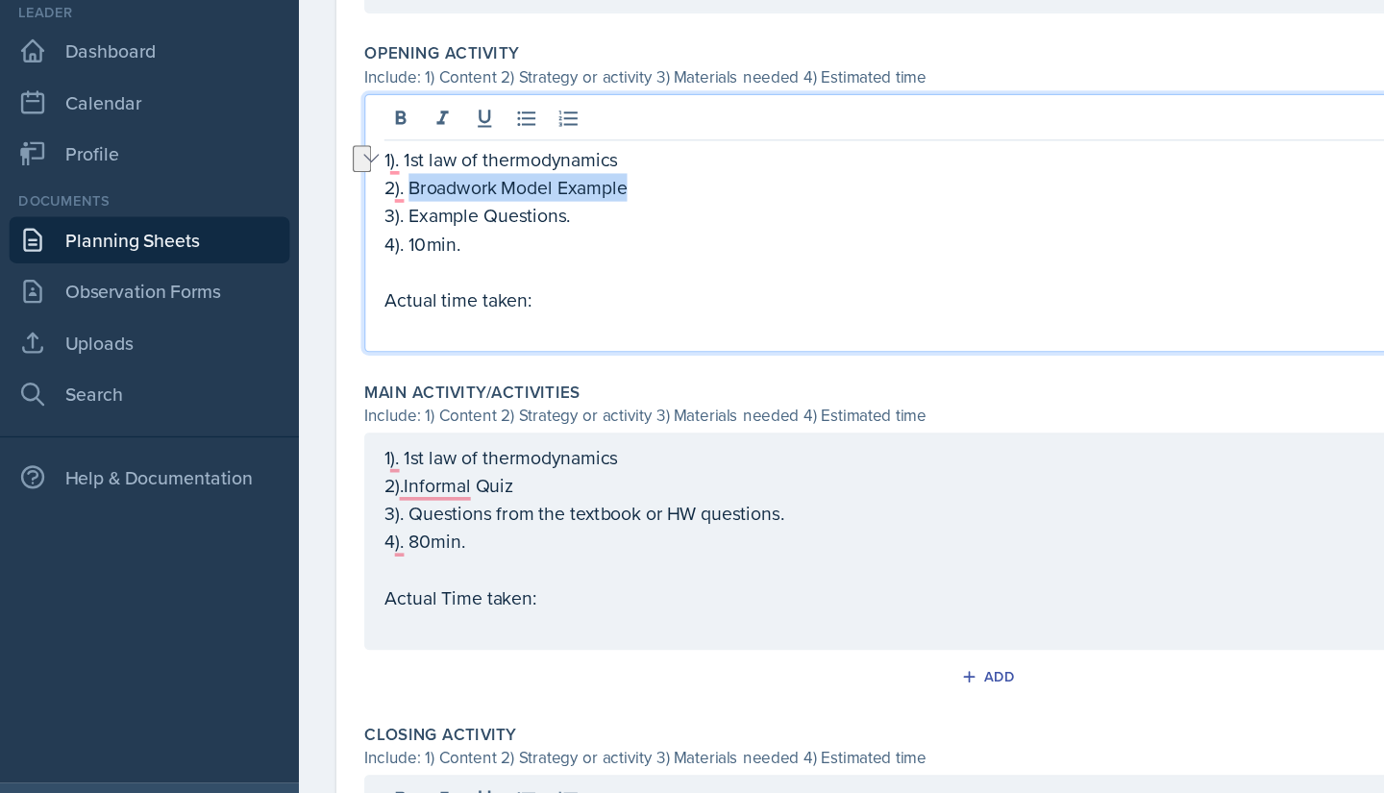
drag, startPoint x: 536, startPoint y: 239, endPoint x: 338, endPoint y: 243, distance: 198.1
click at [338, 243] on p "2). Broadwork Model Example" at bounding box center [776, 241] width 921 height 23
click at [353, 299] on p "To enrich screen reader interactions, please activate Accessibility in Grammarl…" at bounding box center [776, 310] width 921 height 23
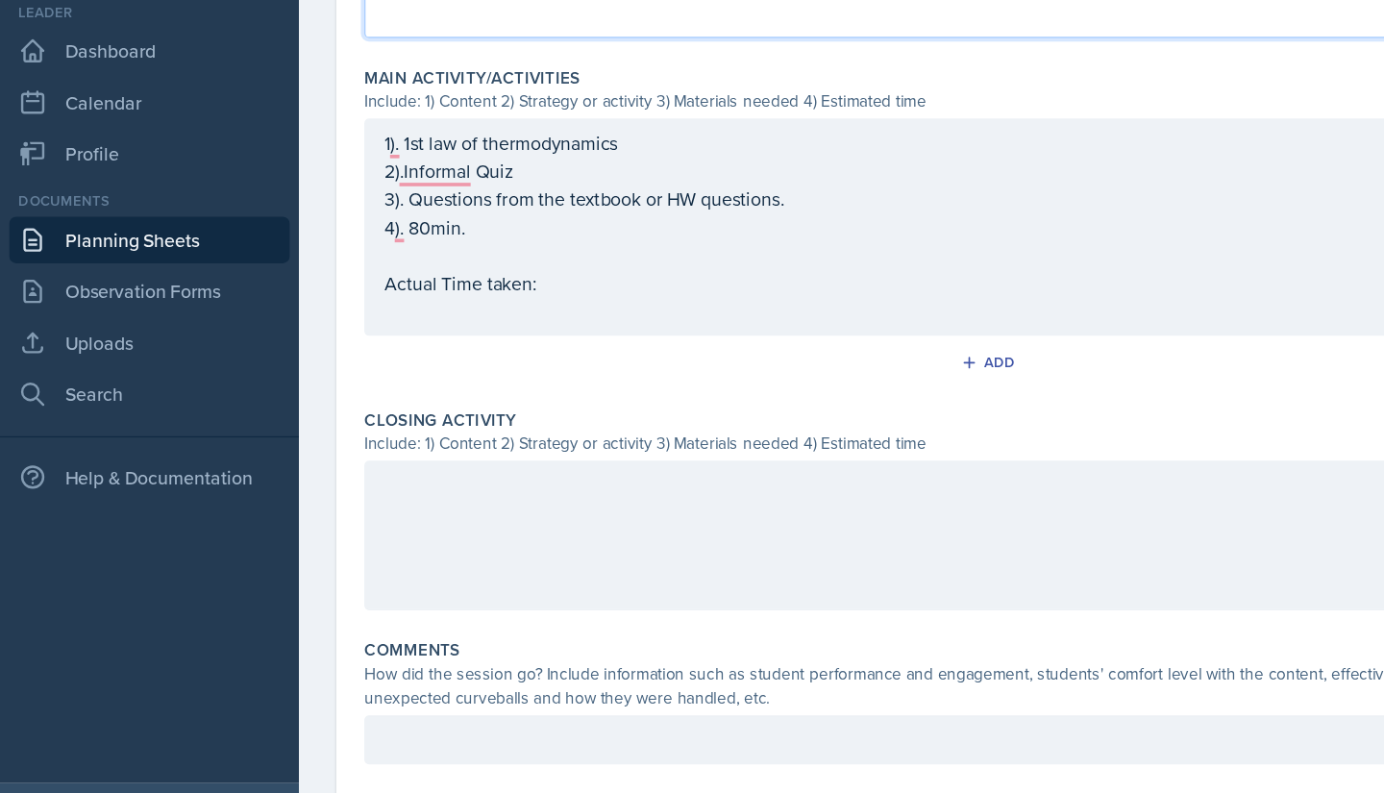
click at [338, 470] on div at bounding box center [777, 527] width 954 height 123
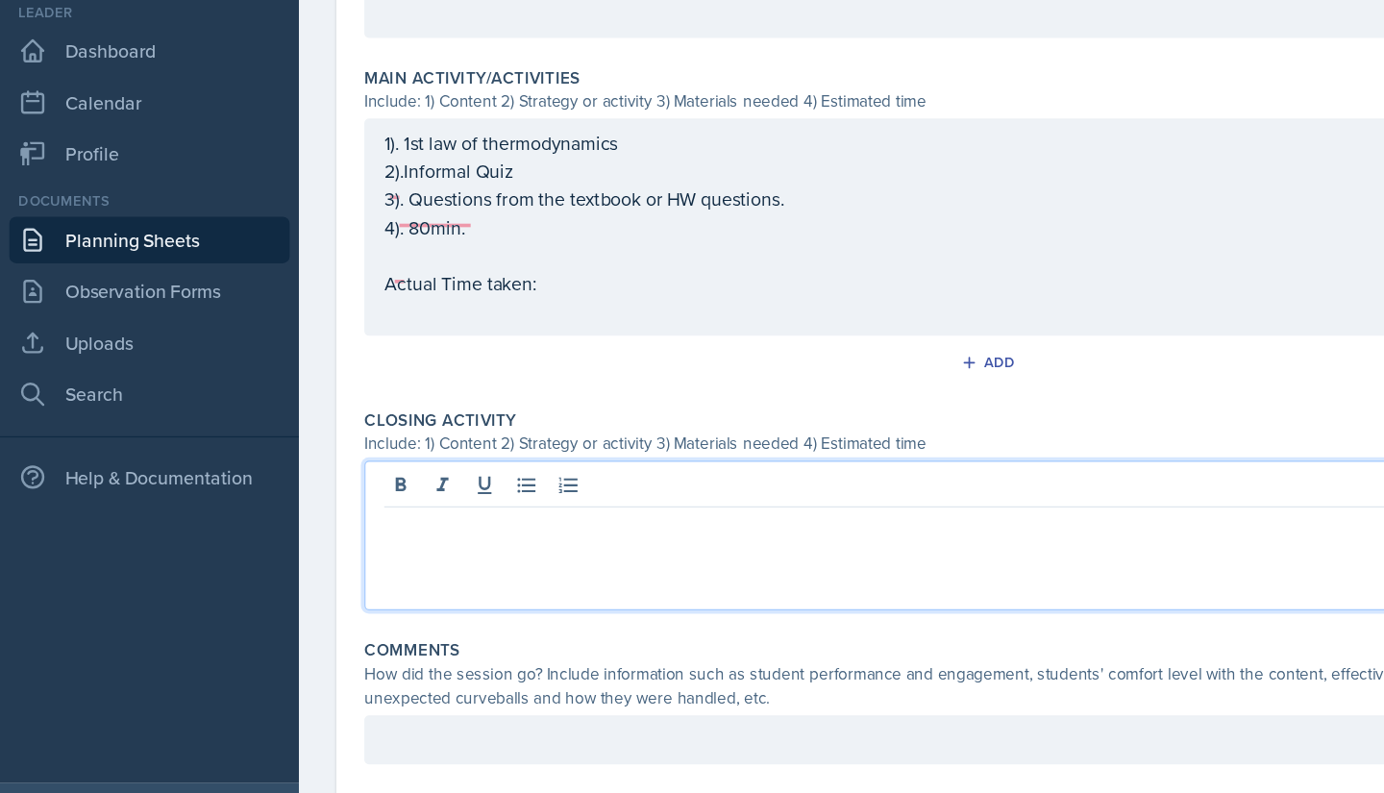
scroll to position [802, 0]
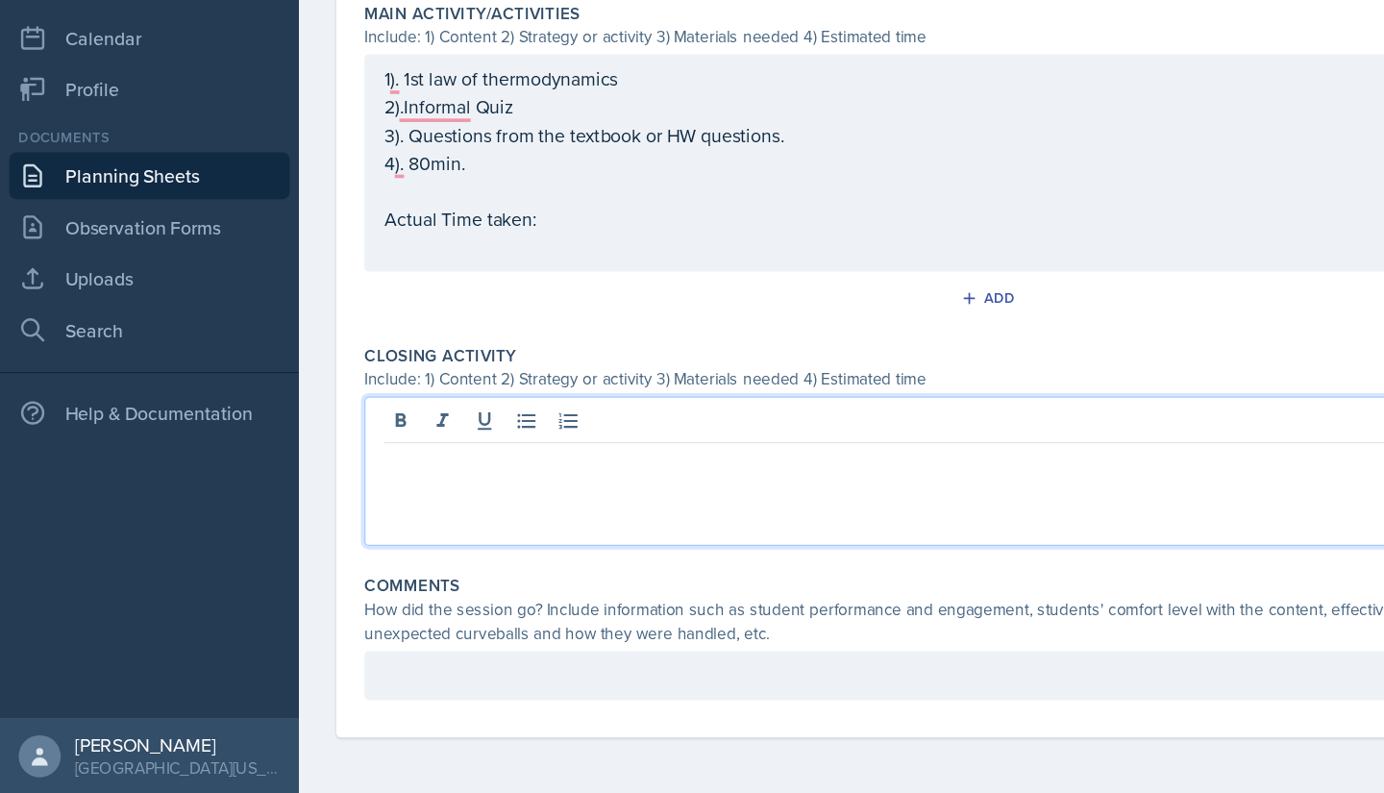
click at [378, 531] on p at bounding box center [776, 520] width 921 height 23
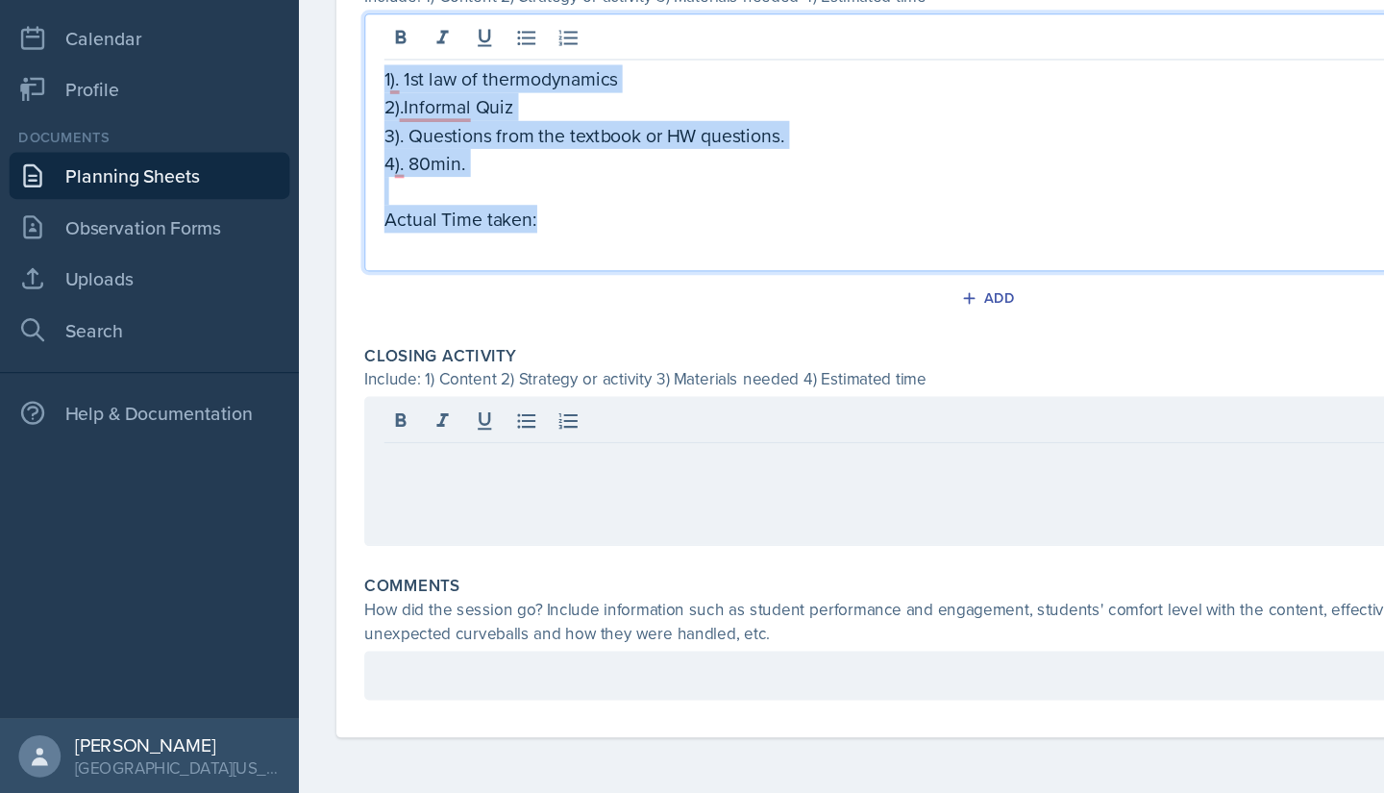
click at [312, 199] on main "Planning Sheets [DATE] Planning Sheet Date [DATE] [DATE] 31 1 2 3 4 5 6 7 8 9 1…" at bounding box center [815, 428] width 1138 height 732
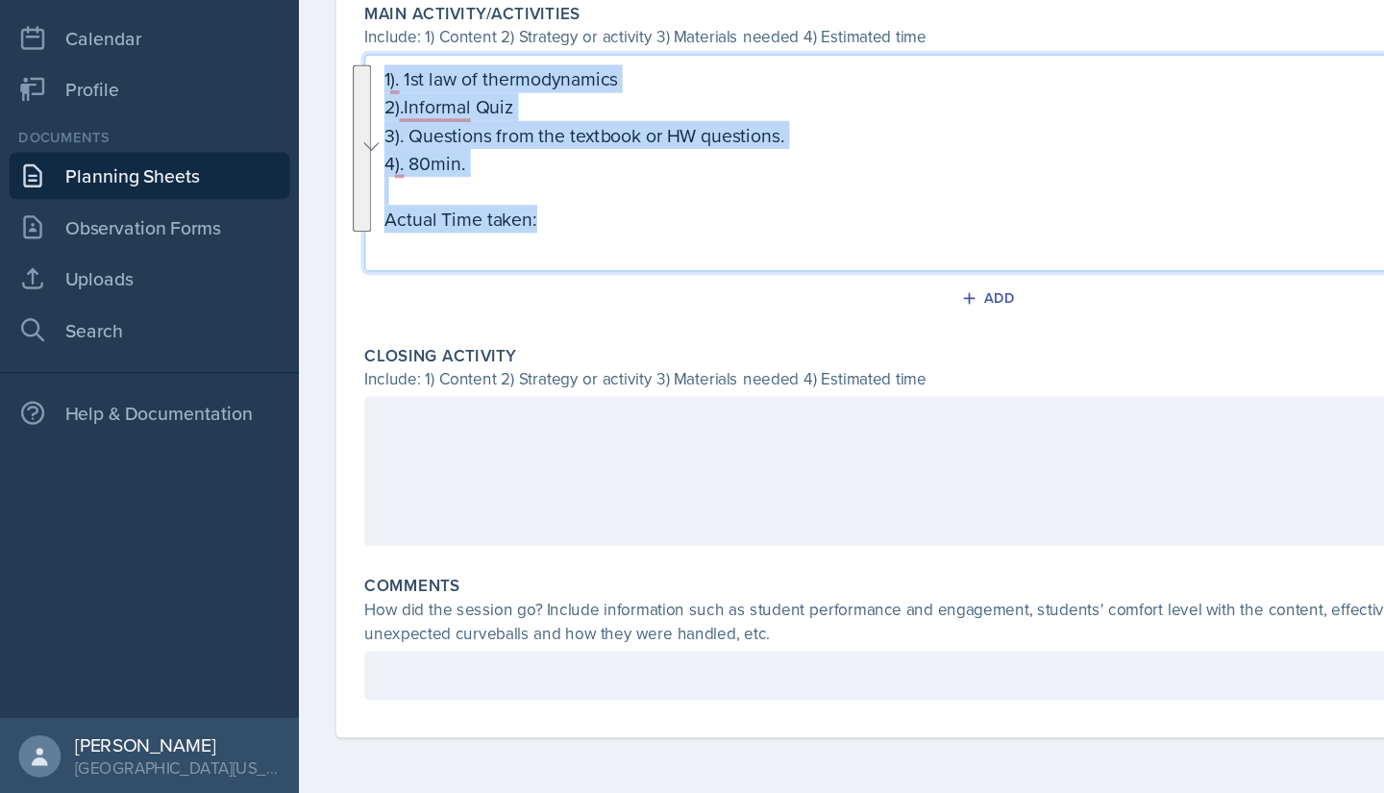
copy div "1). 1st law of thermodynamics 2).Informal Quiz 3). Questions from the textbook …"
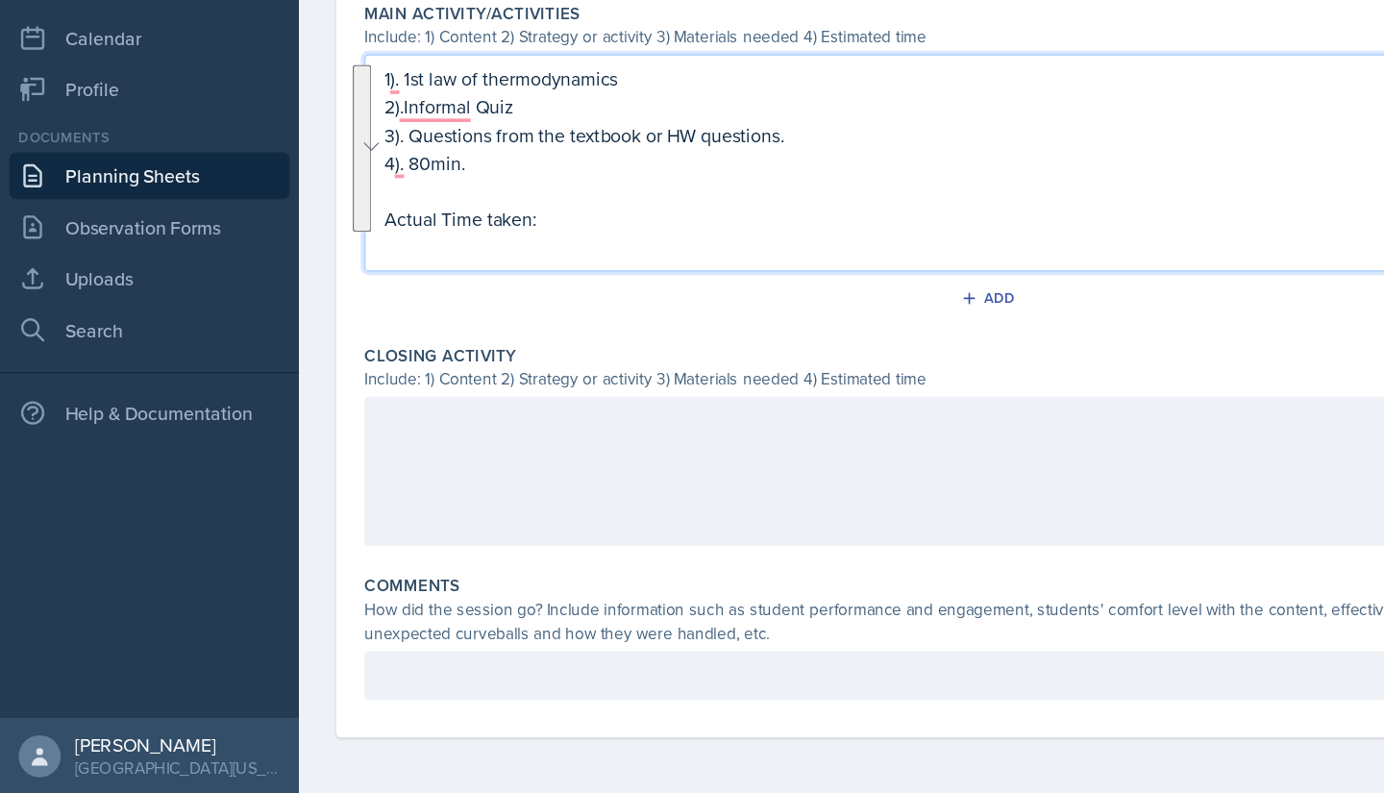
click at [382, 546] on div at bounding box center [777, 527] width 954 height 123
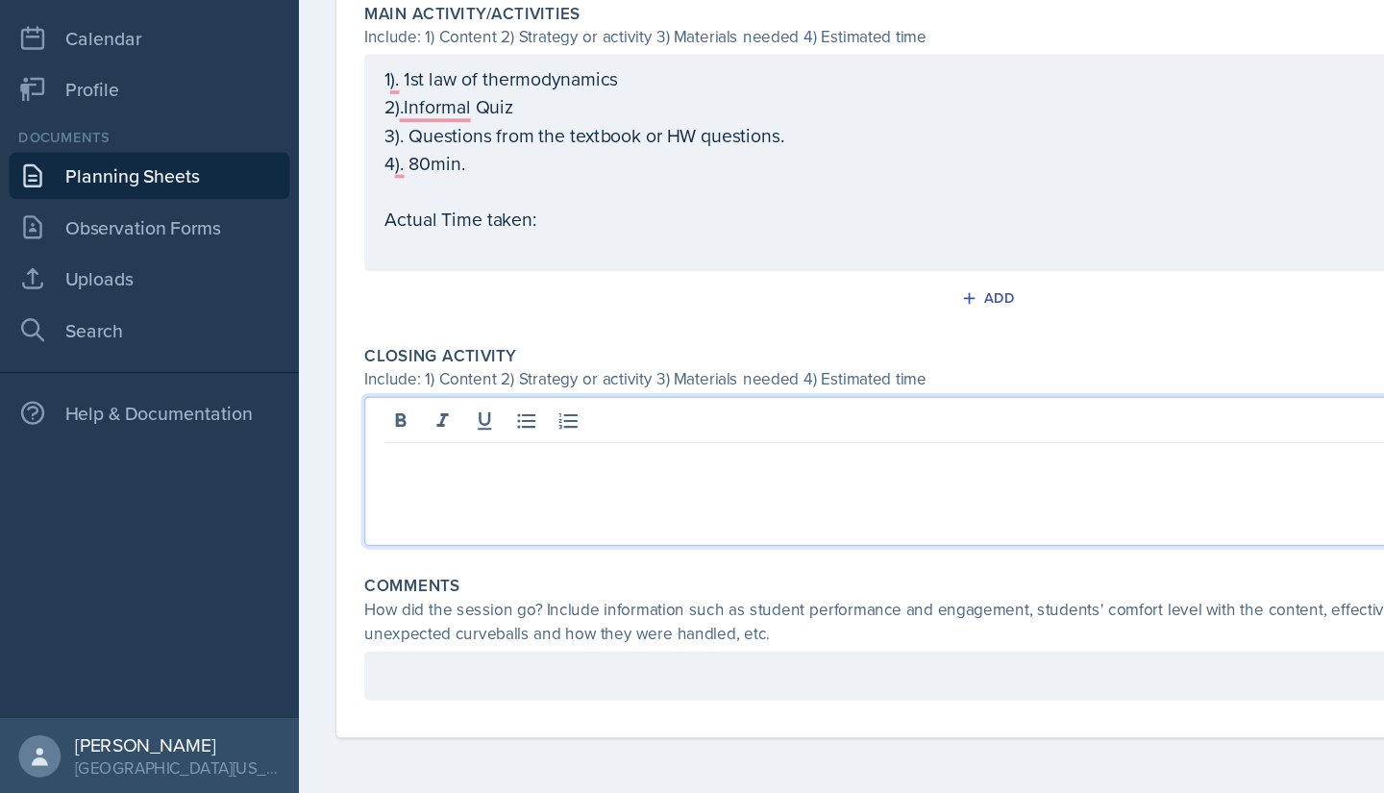
paste div
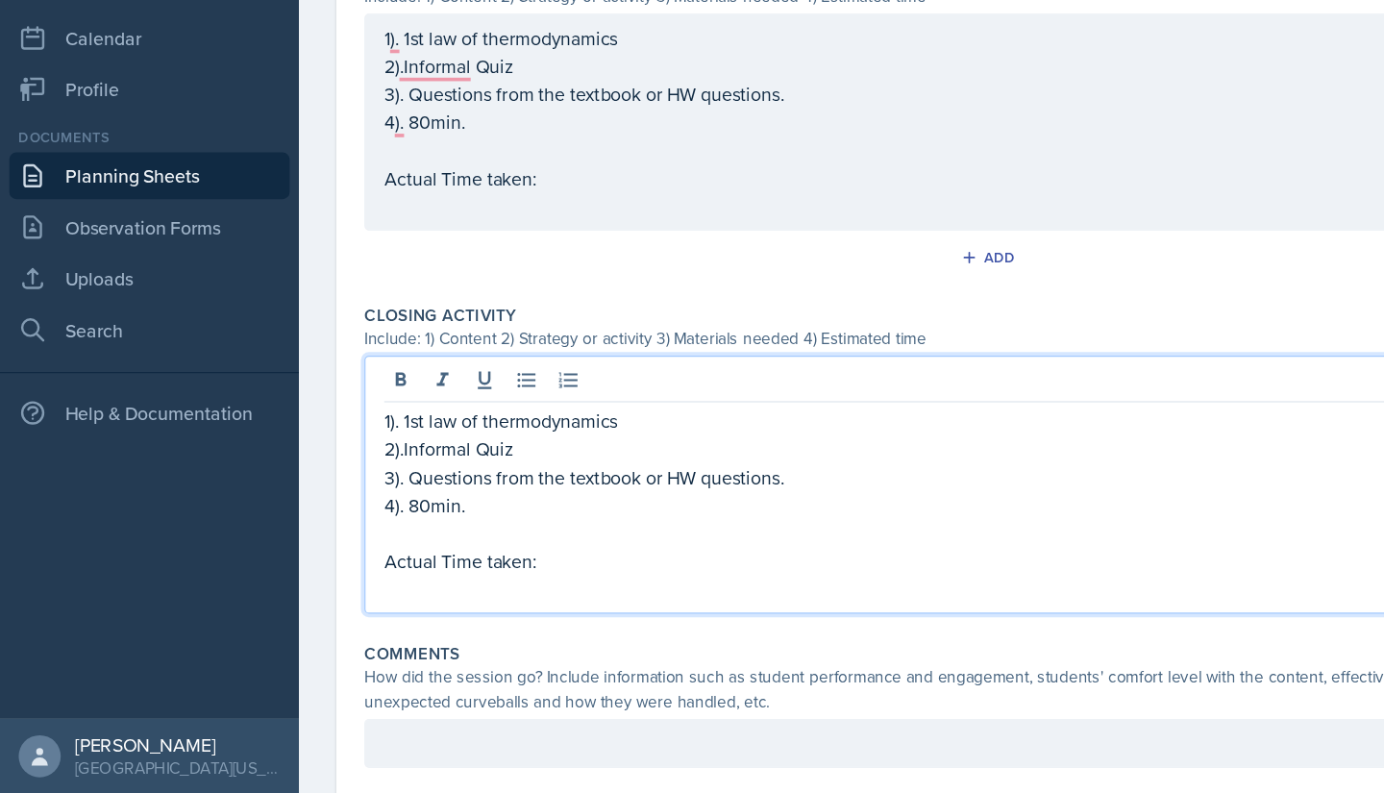
click at [410, 514] on p "2).Informal Quiz" at bounding box center [776, 509] width 921 height 23
drag, startPoint x: 428, startPoint y: 513, endPoint x: 333, endPoint y: 513, distance: 95.2
click at [333, 513] on p "2).Informal Quiz" at bounding box center [776, 509] width 921 height 23
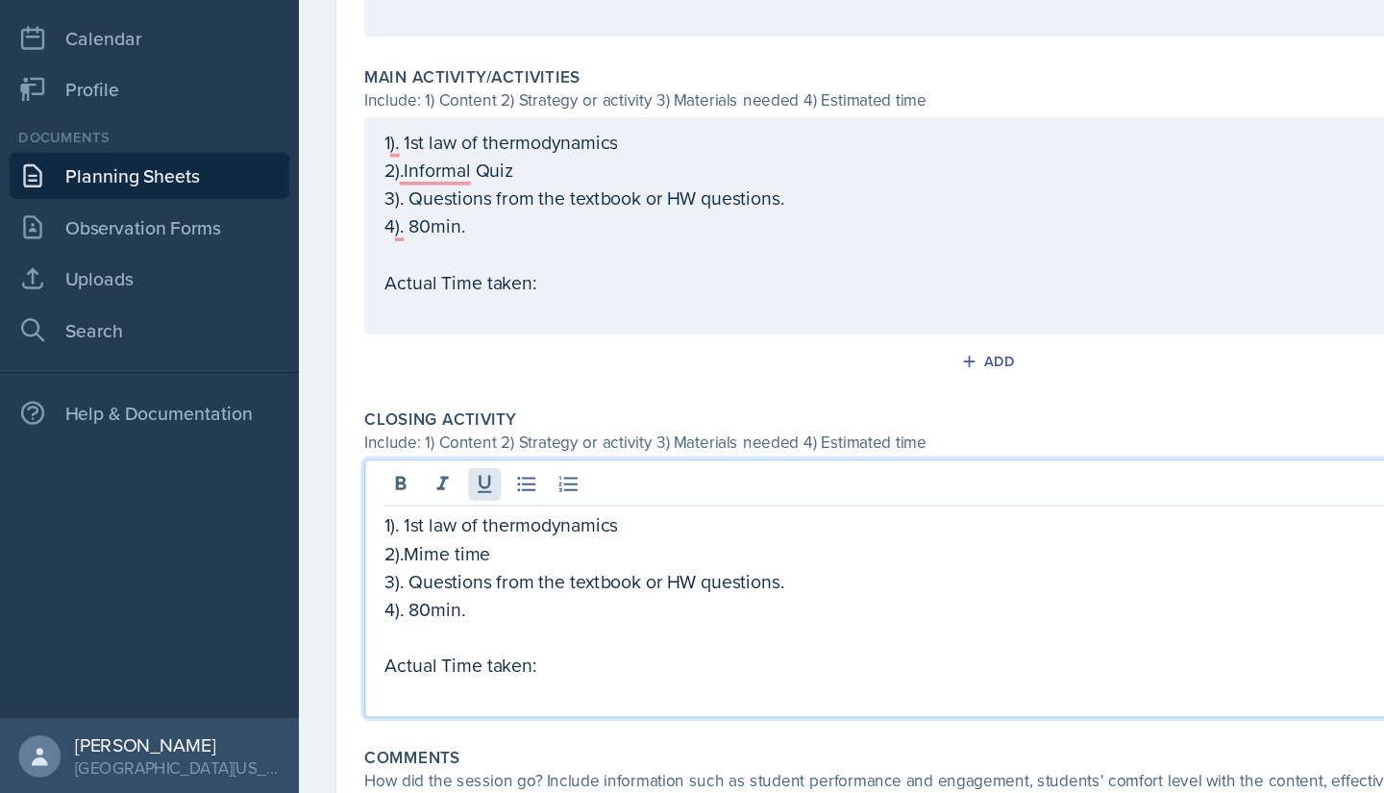
scroll to position [767, 0]
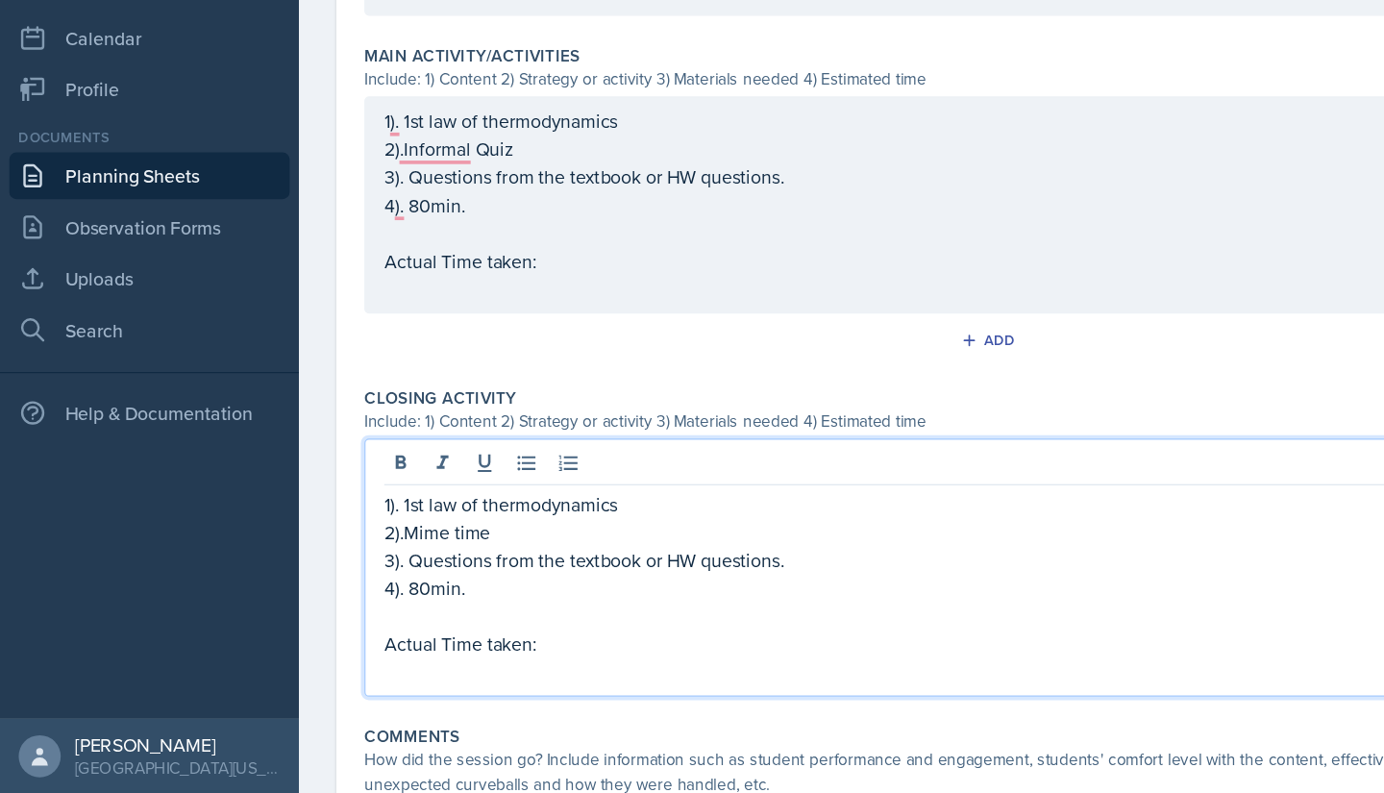
click at [395, 635] on p at bounding box center [776, 646] width 921 height 23
click at [355, 619] on p "4). 80min." at bounding box center [776, 623] width 921 height 23
click at [391, 618] on p "4). 10min." at bounding box center [776, 623] width 921 height 23
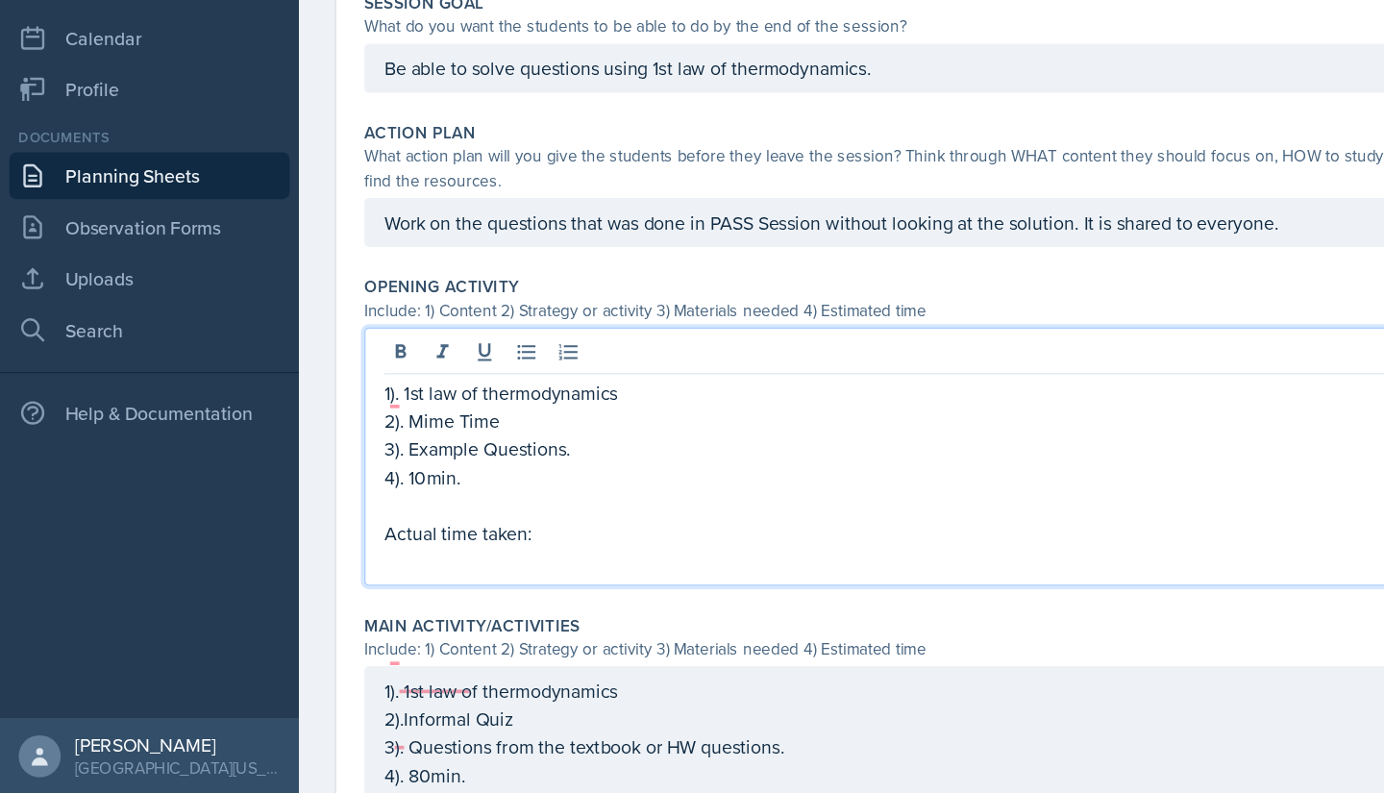
click at [434, 544] on p "To enrich screen reader interactions, please activate Accessibility in Grammarl…" at bounding box center [776, 555] width 921 height 23
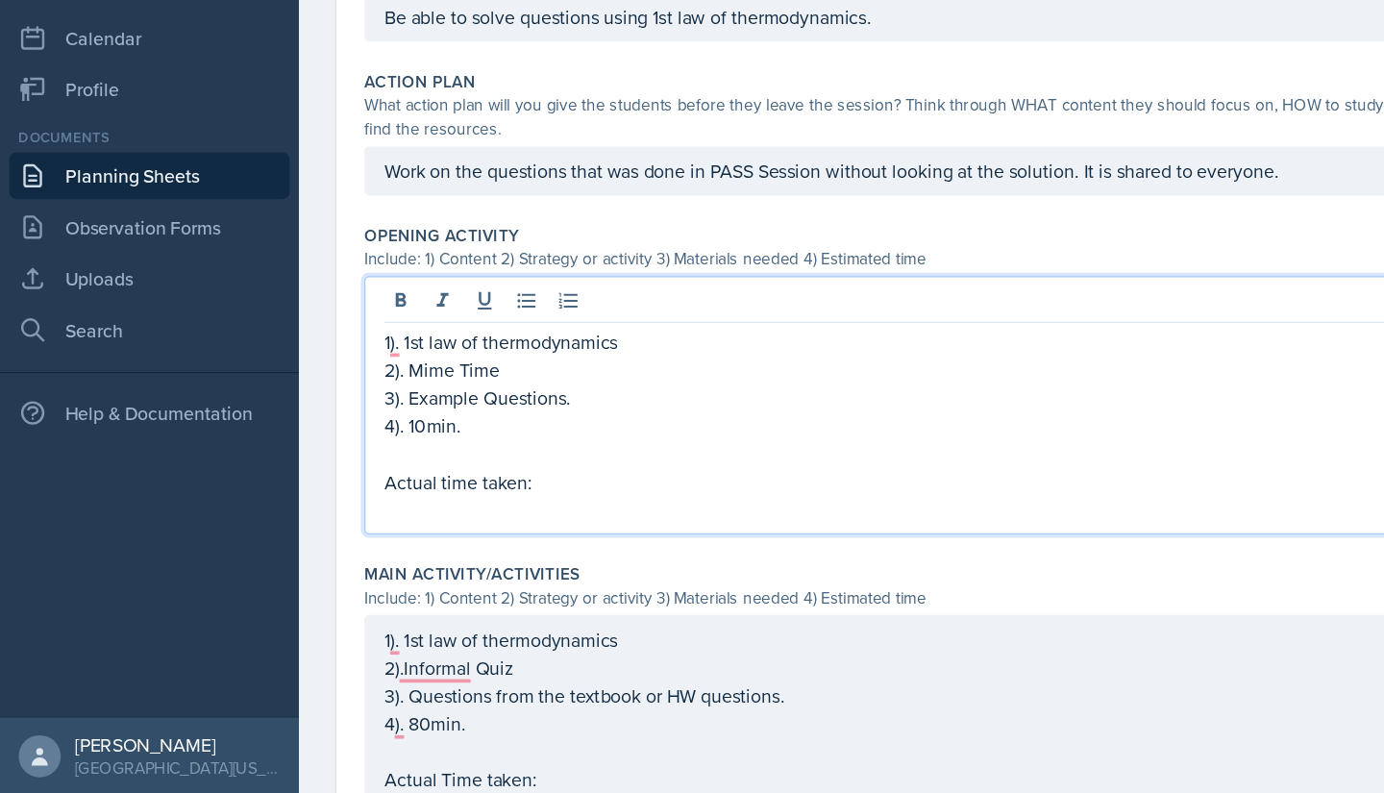
scroll to position [322, 0]
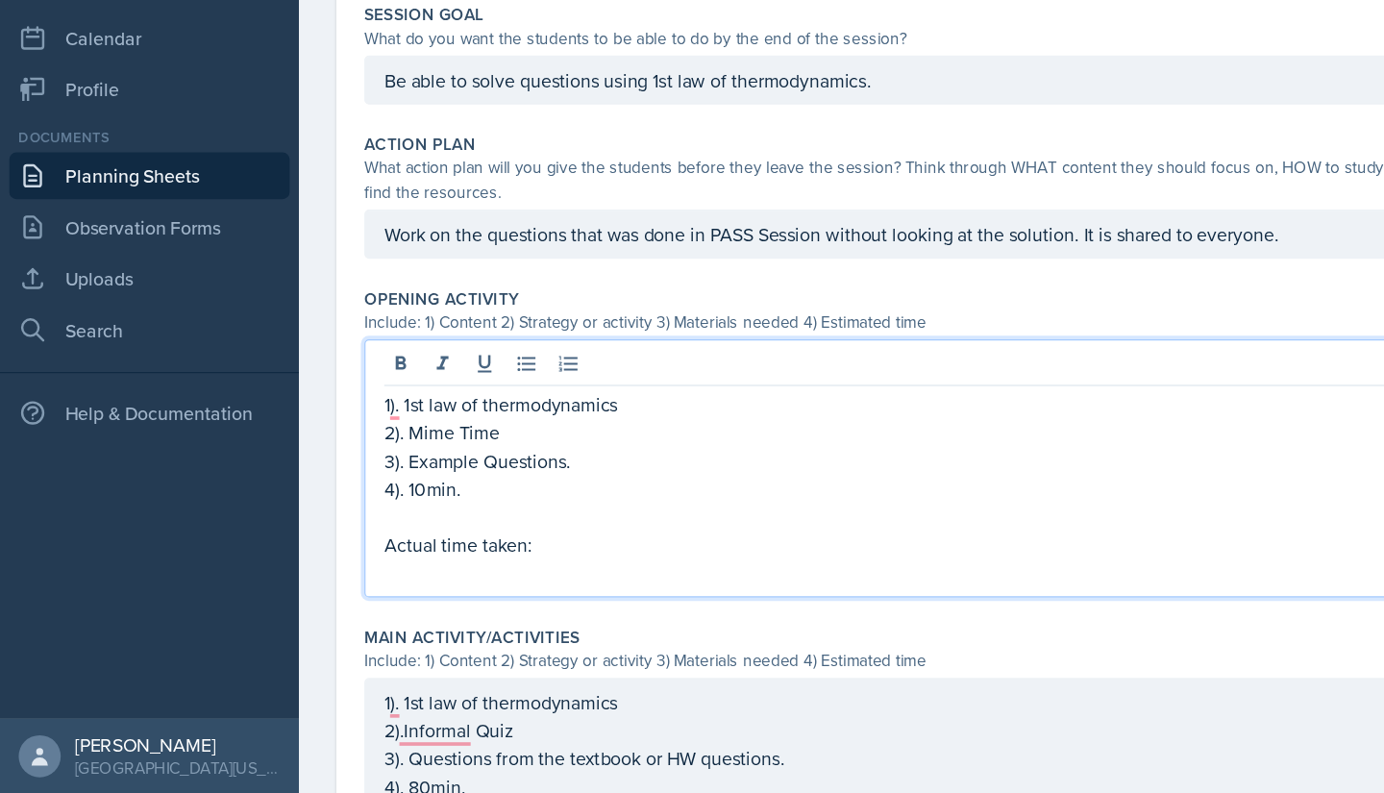
click at [416, 501] on p "2). Mime Time" at bounding box center [776, 496] width 921 height 23
click at [382, 502] on p "2). Mime Time" at bounding box center [776, 496] width 921 height 23
click at [377, 430] on button at bounding box center [364, 439] width 27 height 27
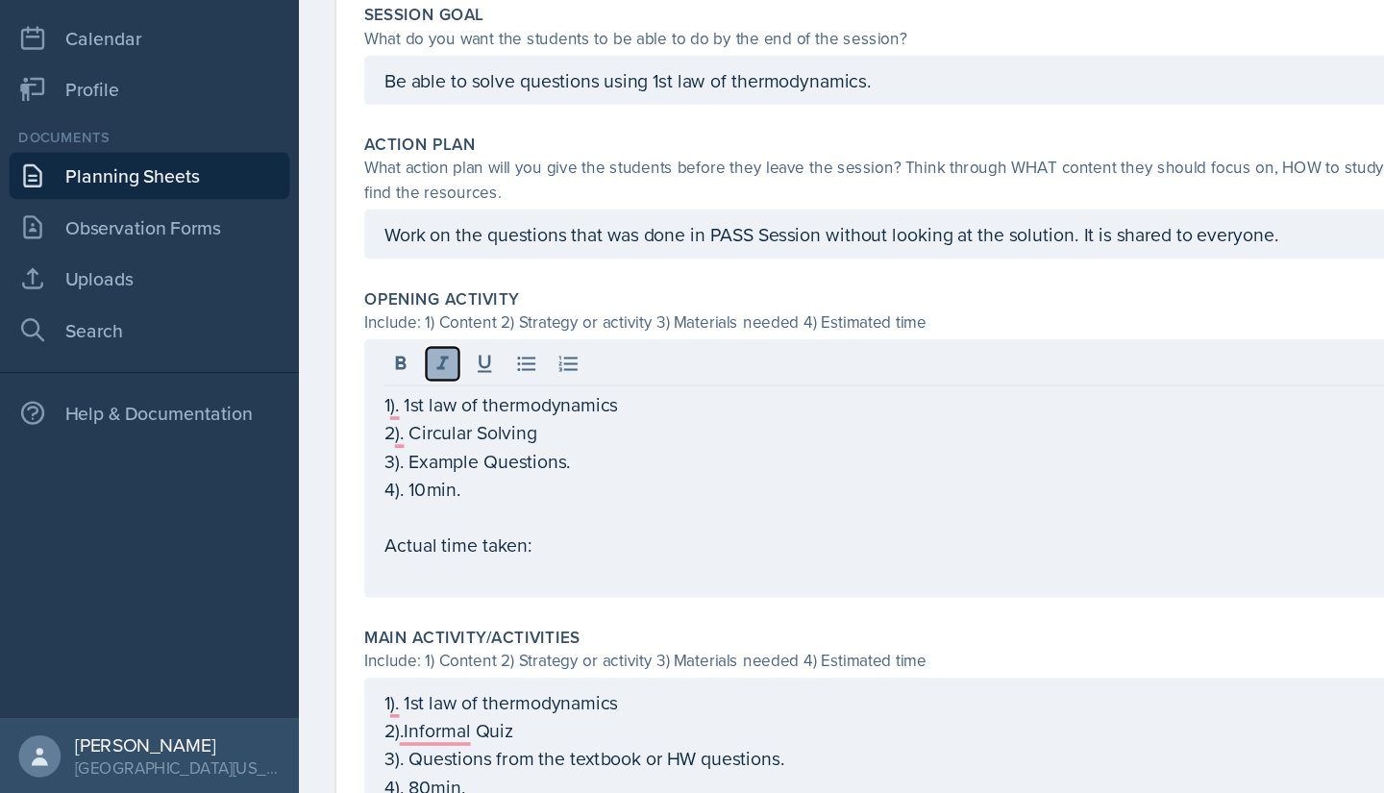
click at [371, 431] on icon at bounding box center [364, 439] width 19 height 19
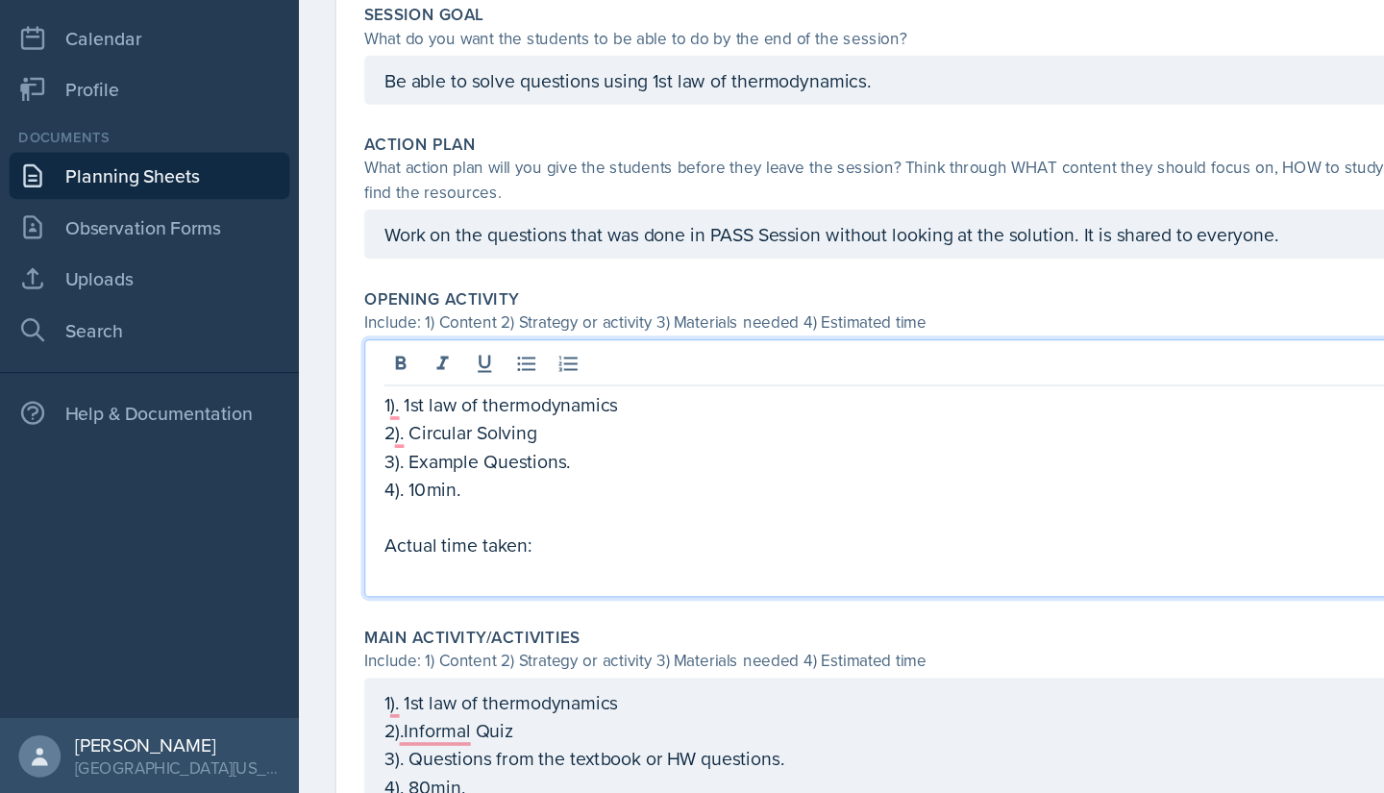
click at [510, 532] on p "4). 10min." at bounding box center [776, 542] width 921 height 23
click at [528, 405] on div "Include: 1) Content 2) Strategy or activity 3) Materials needed 4) Estimated ti…" at bounding box center [777, 405] width 954 height 20
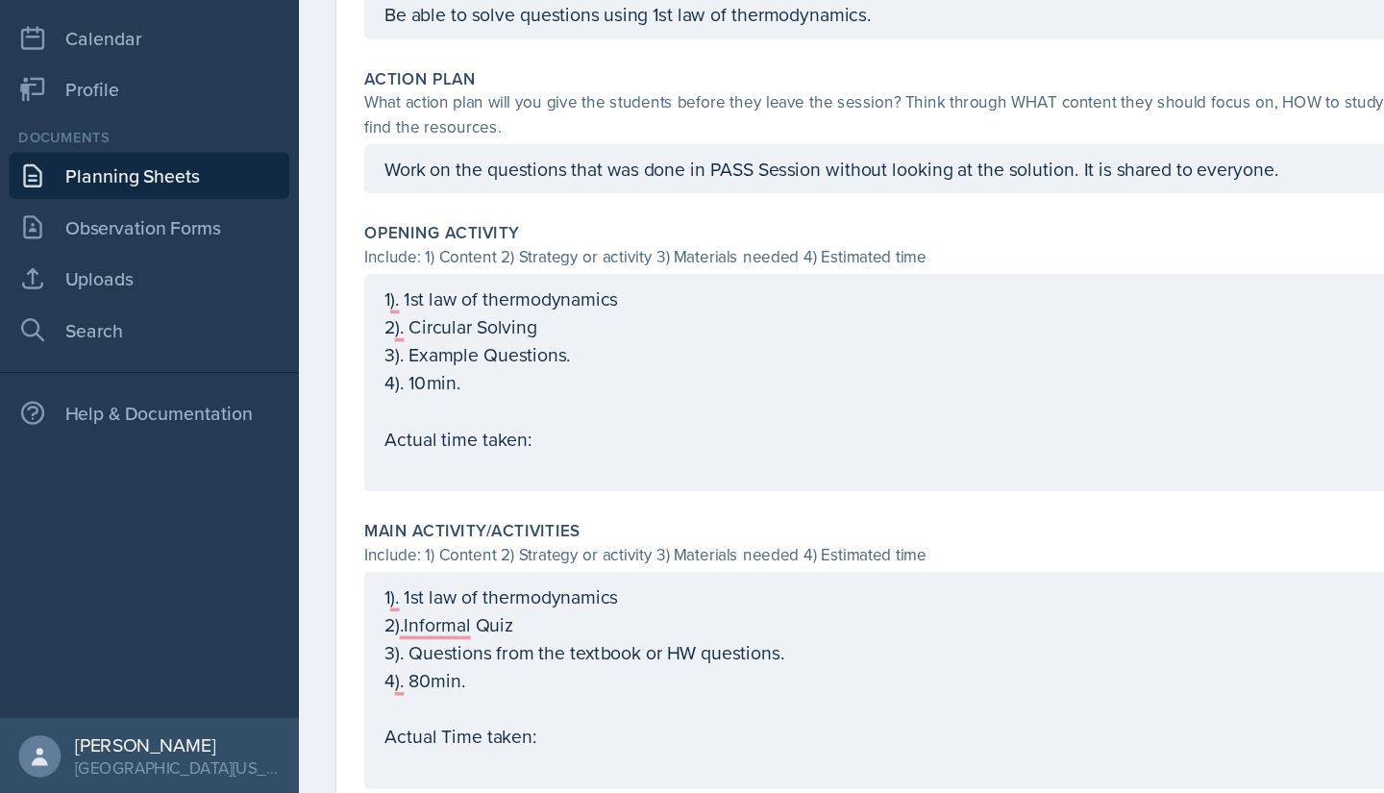
scroll to position [0, 0]
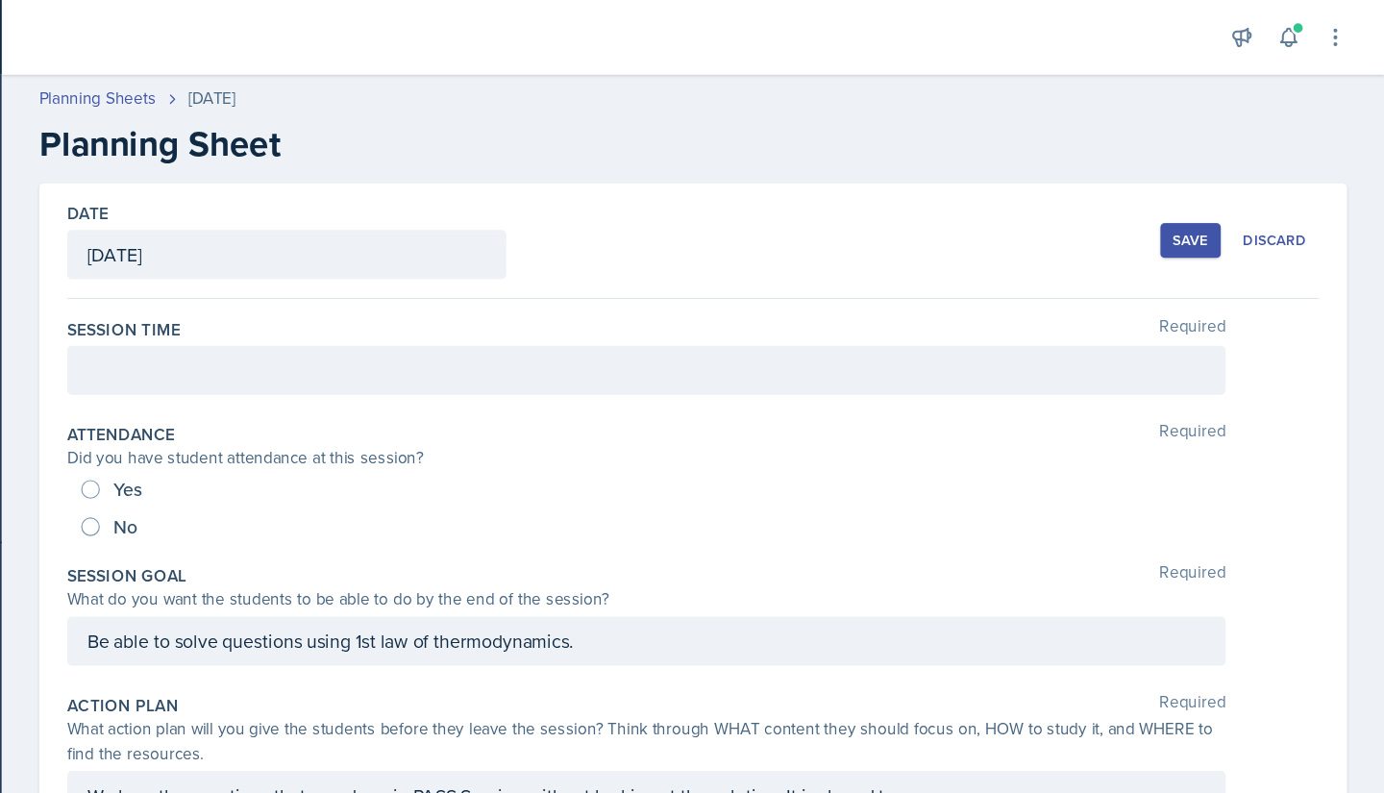
click at [855, 304] on div at bounding box center [777, 305] width 954 height 40
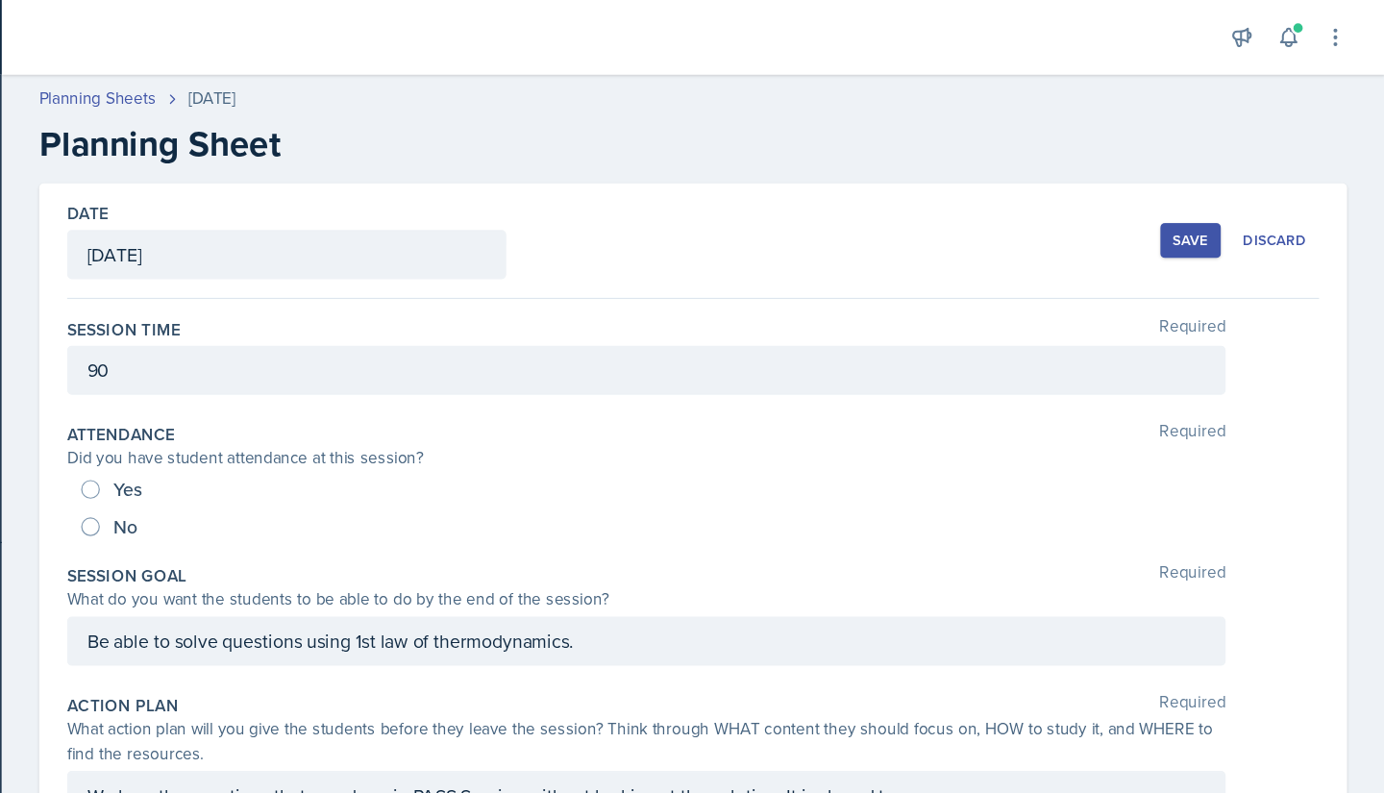
click at [1218, 191] on div "Save" at bounding box center [1224, 197] width 29 height 15
